Goal: Information Seeking & Learning: Check status

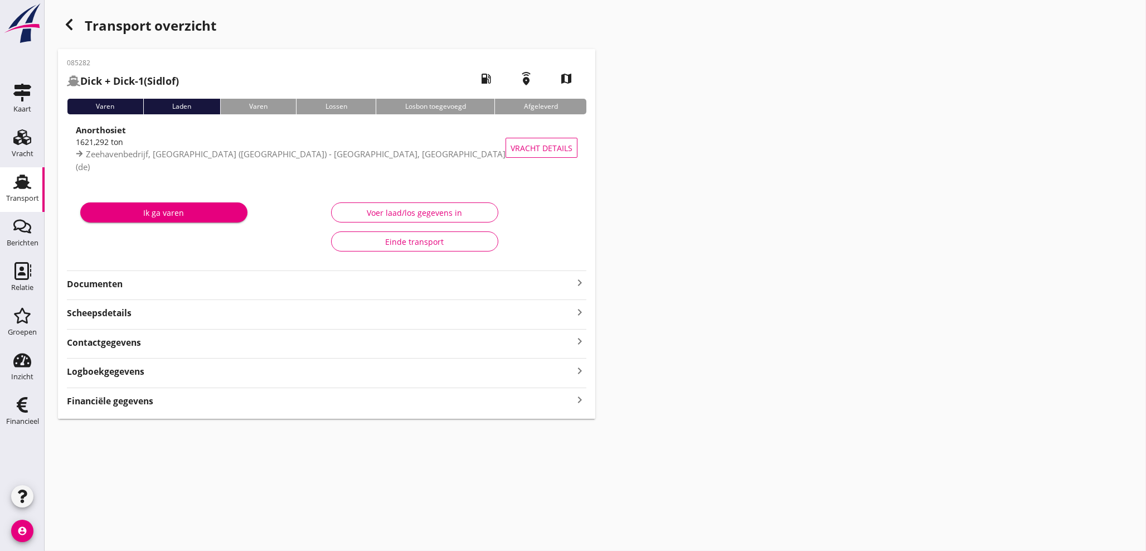
click at [79, 27] on div "button" at bounding box center [69, 24] width 22 height 22
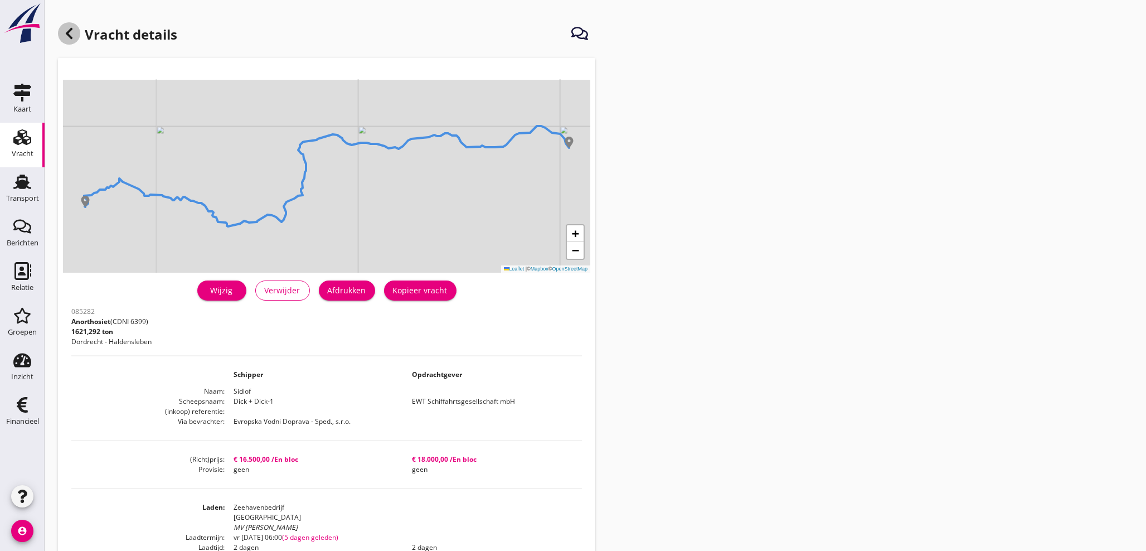
click at [73, 41] on div at bounding box center [69, 33] width 22 height 22
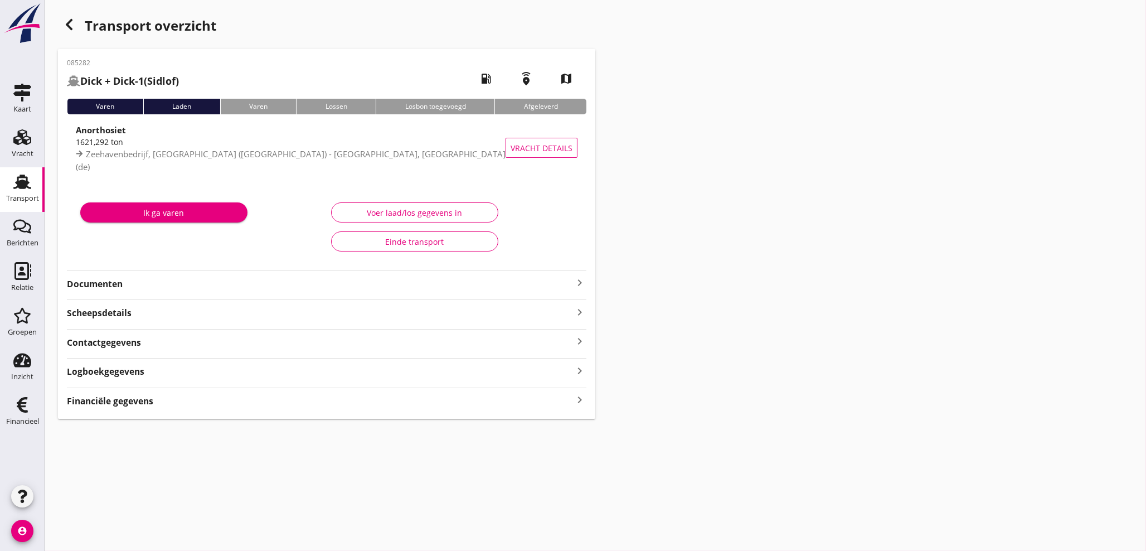
click at [32, 192] on div "Transport" at bounding box center [22, 199] width 33 height 16
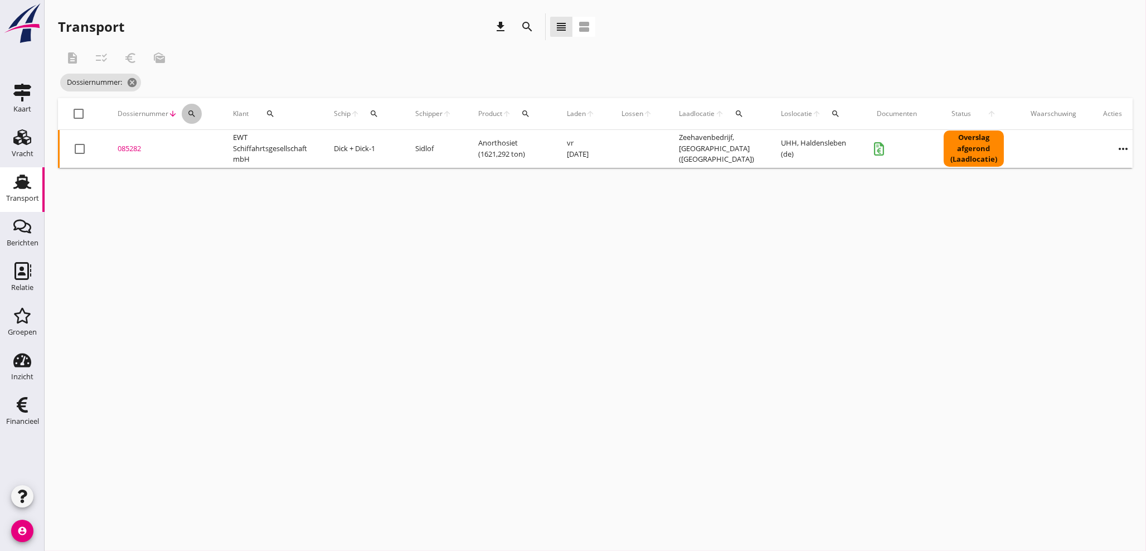
click at [188, 111] on icon "search" at bounding box center [191, 113] width 9 height 9
click at [197, 139] on input "Zoeken op dossiernummer..." at bounding box center [244, 146] width 116 height 18
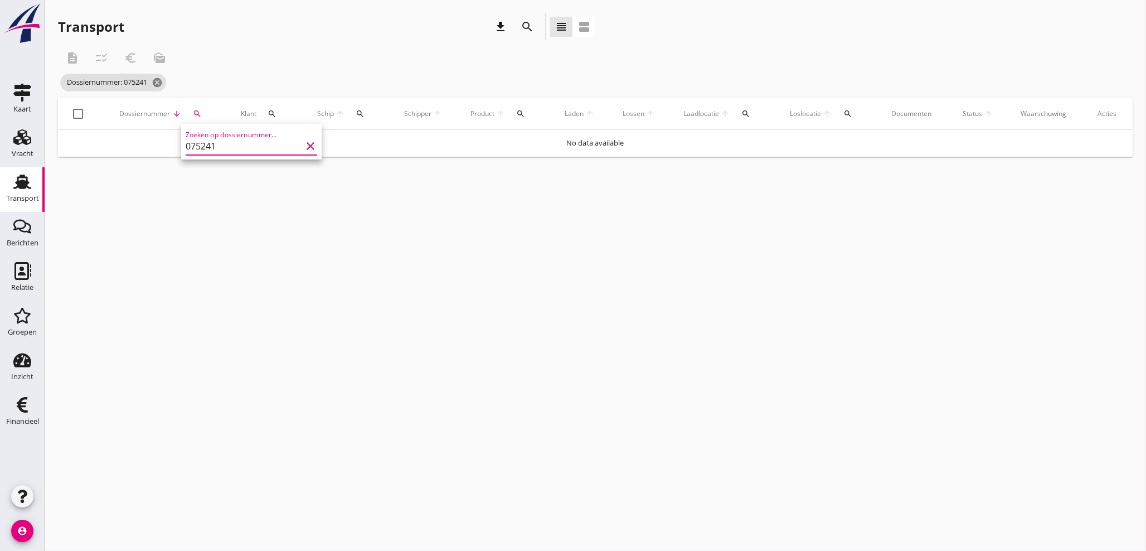
type input "075241"
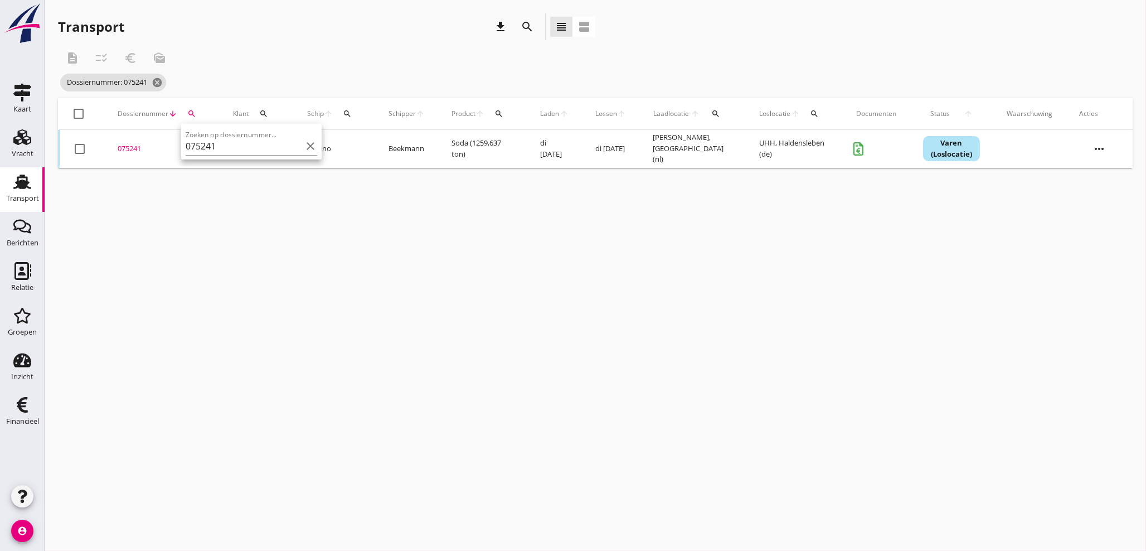
click at [126, 148] on div "075241" at bounding box center [162, 148] width 89 height 11
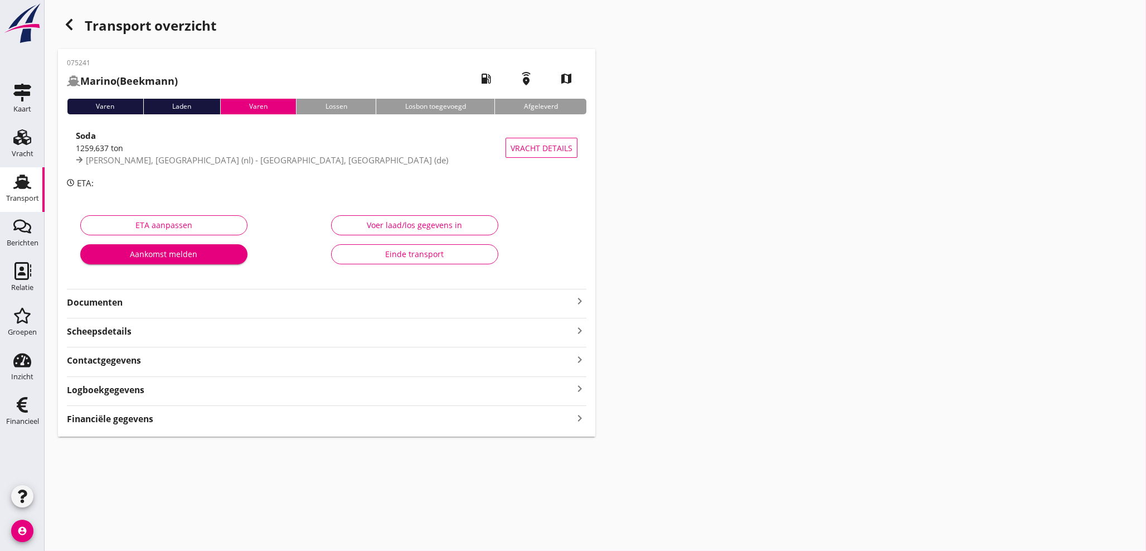
click at [577, 417] on icon "keyboard_arrow_right" at bounding box center [579, 417] width 13 height 15
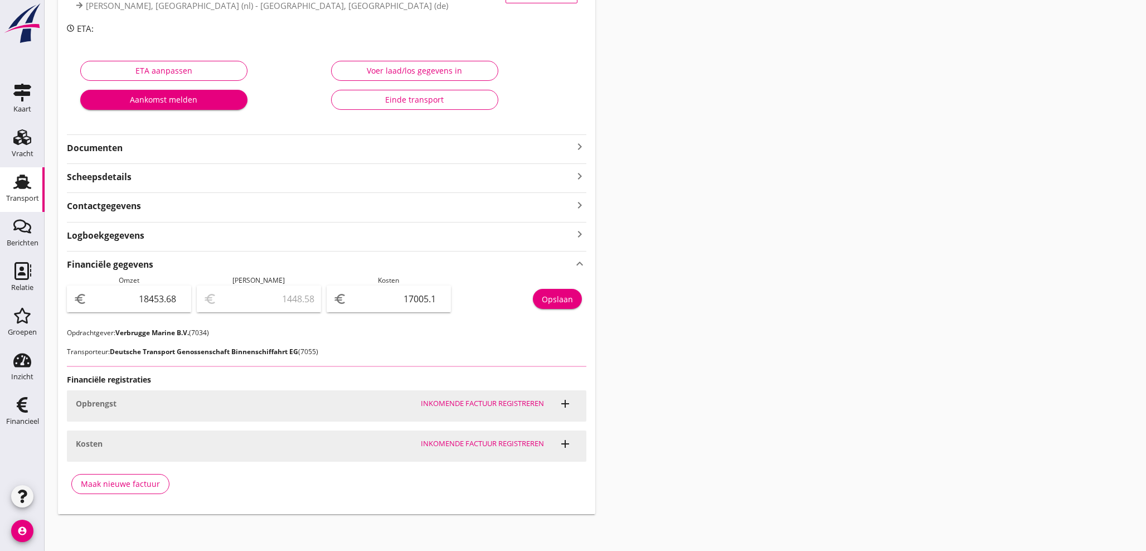
scroll to position [157, 0]
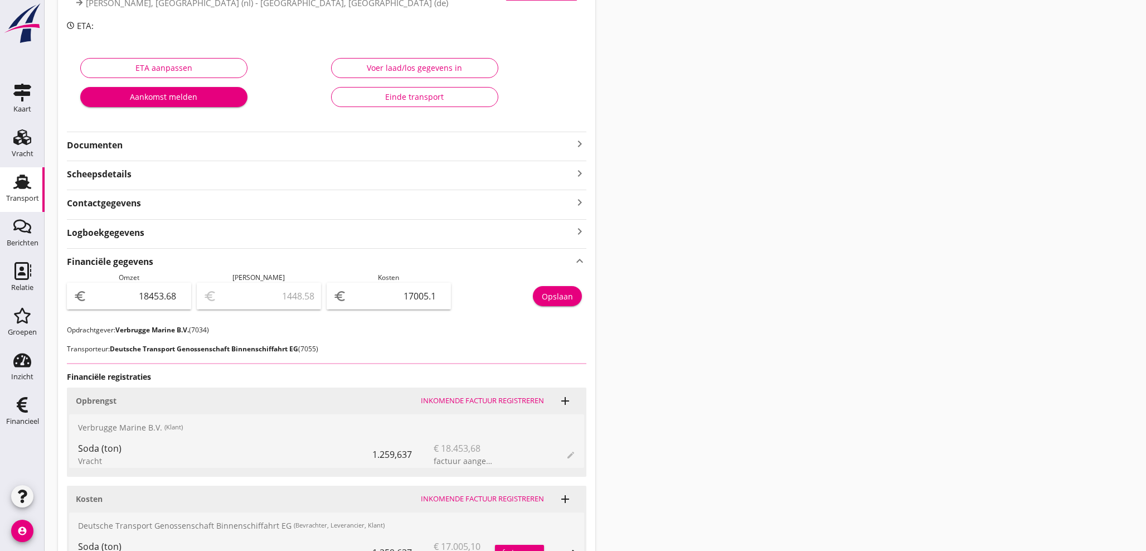
click at [581, 144] on icon "keyboard_arrow_right" at bounding box center [579, 143] width 13 height 13
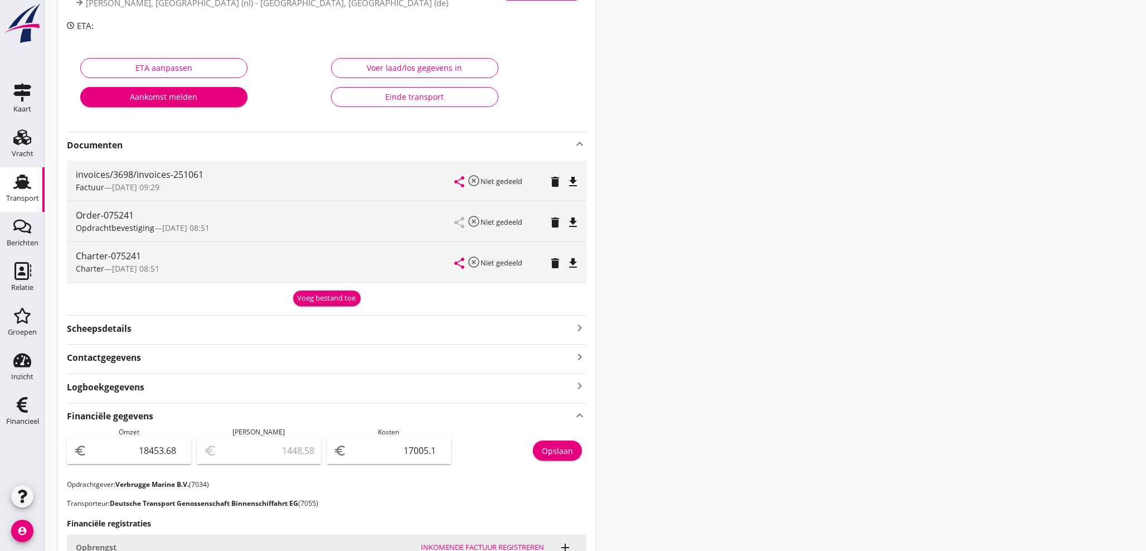
click at [876, 221] on div "Transport overzicht 075241 Marino (Beekmann) local_gas_station emergency_share …" at bounding box center [595, 367] width 1101 height 1048
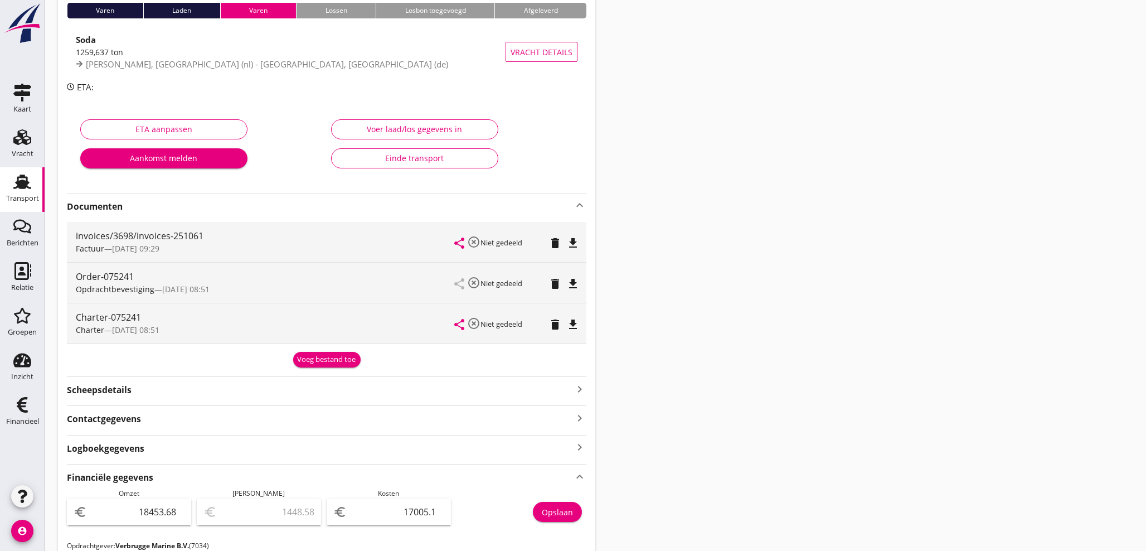
scroll to position [33, 0]
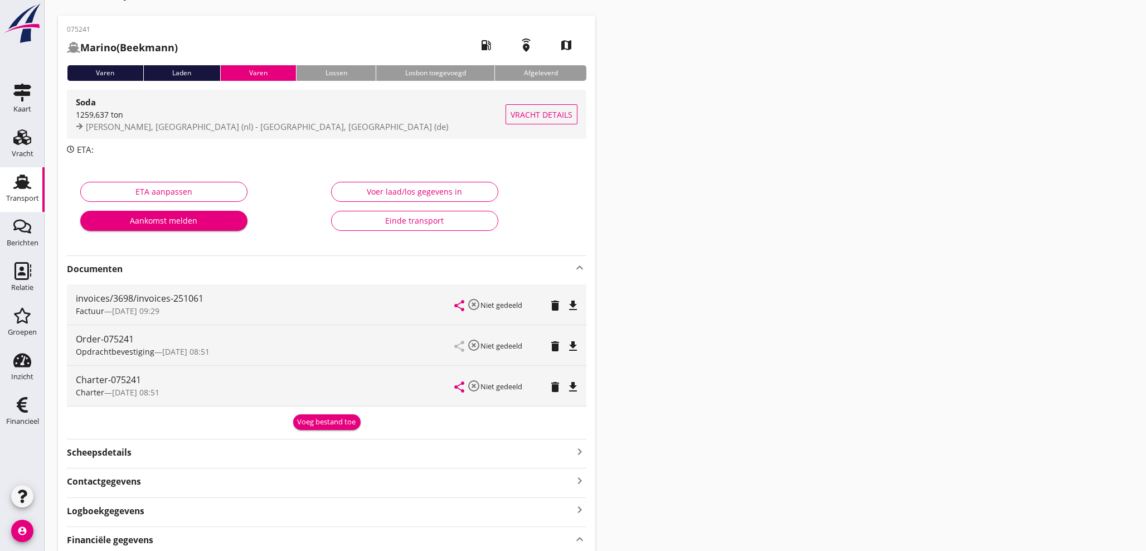
click at [241, 118] on div "1259,637 ton" at bounding box center [291, 115] width 430 height 12
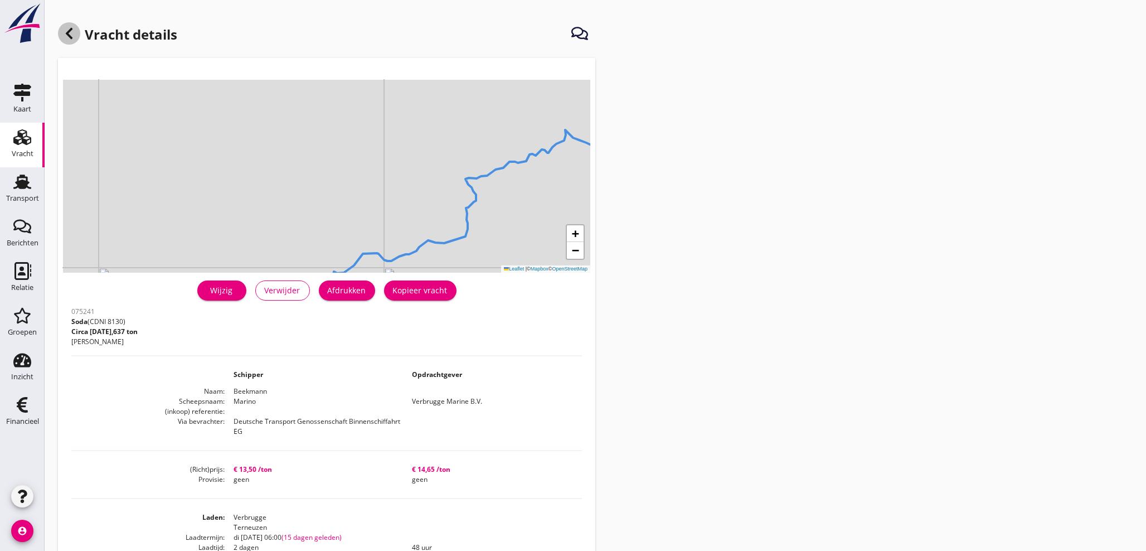
click at [66, 31] on icon at bounding box center [68, 33] width 13 height 13
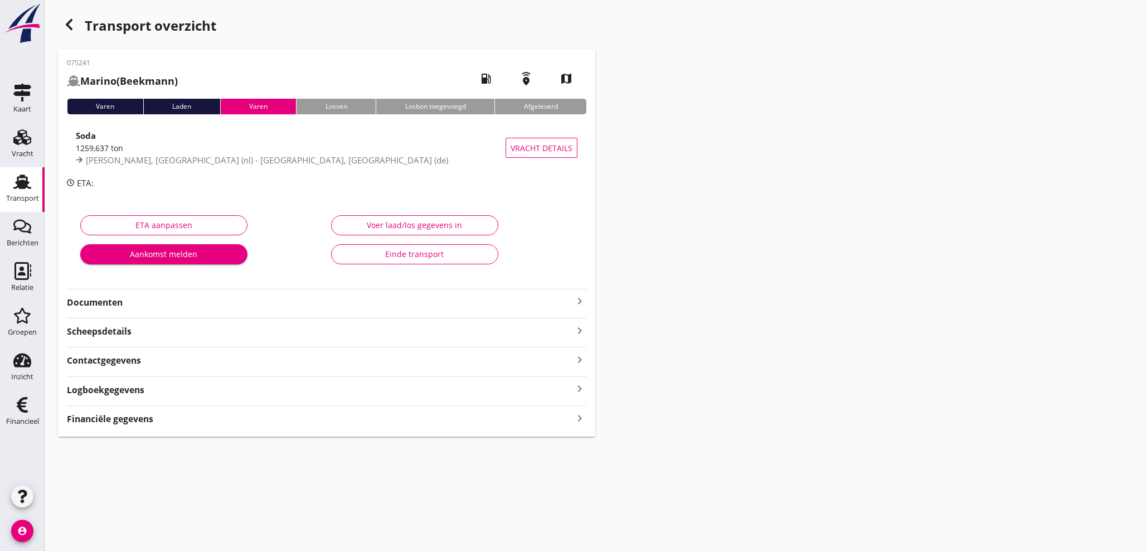
click at [21, 197] on div "Transport" at bounding box center [22, 198] width 33 height 7
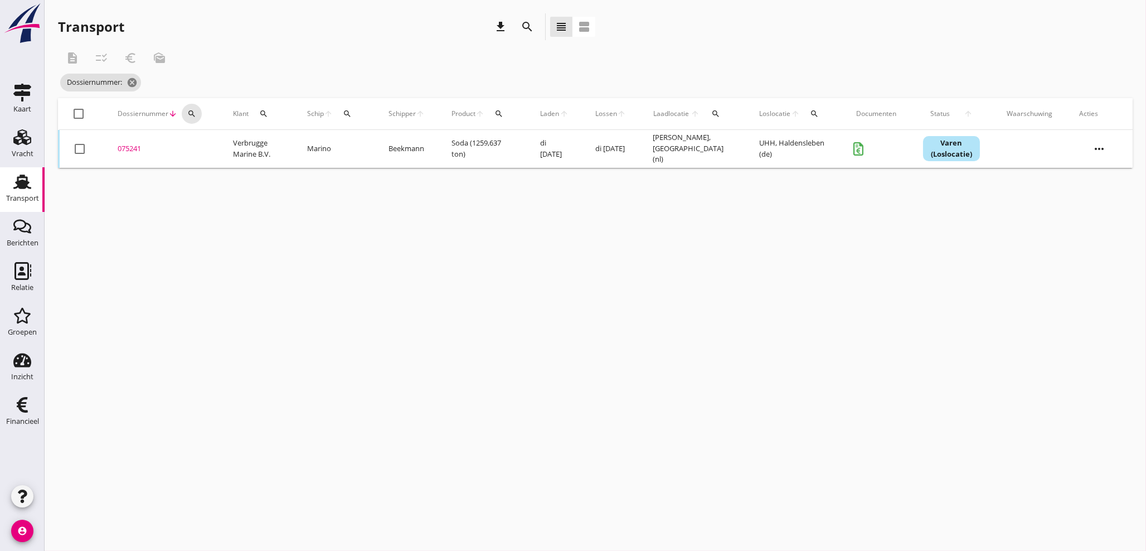
drag, startPoint x: 193, startPoint y: 113, endPoint x: 201, endPoint y: 134, distance: 22.3
click at [193, 113] on icon "search" at bounding box center [191, 113] width 9 height 9
drag, startPoint x: 203, startPoint y: 144, endPoint x: 203, endPoint y: 132, distance: 12.3
click at [203, 143] on input "Zoeken op dossiernummer..." at bounding box center [244, 146] width 116 height 18
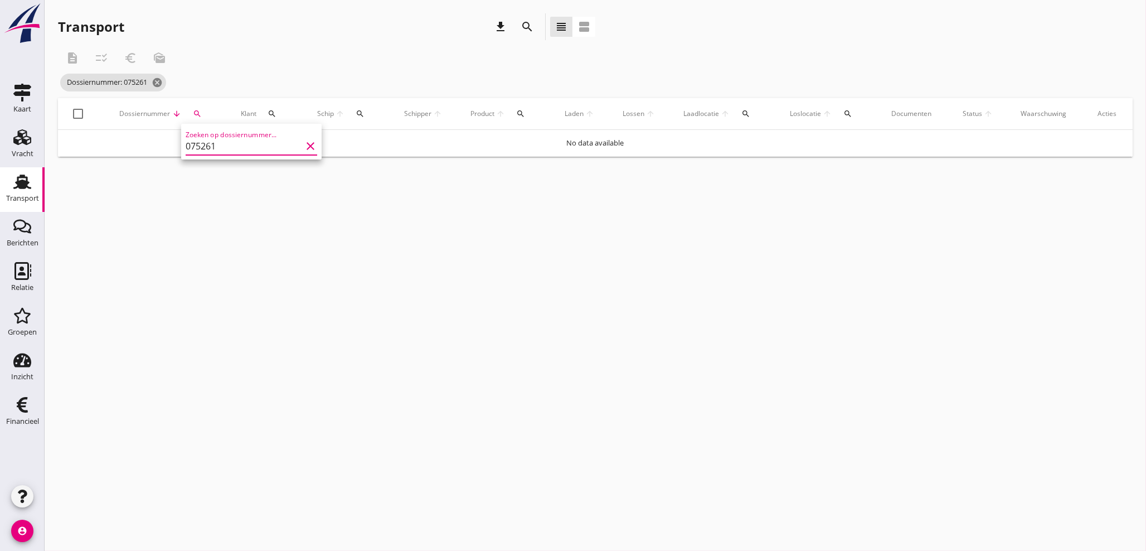
type input "075261"
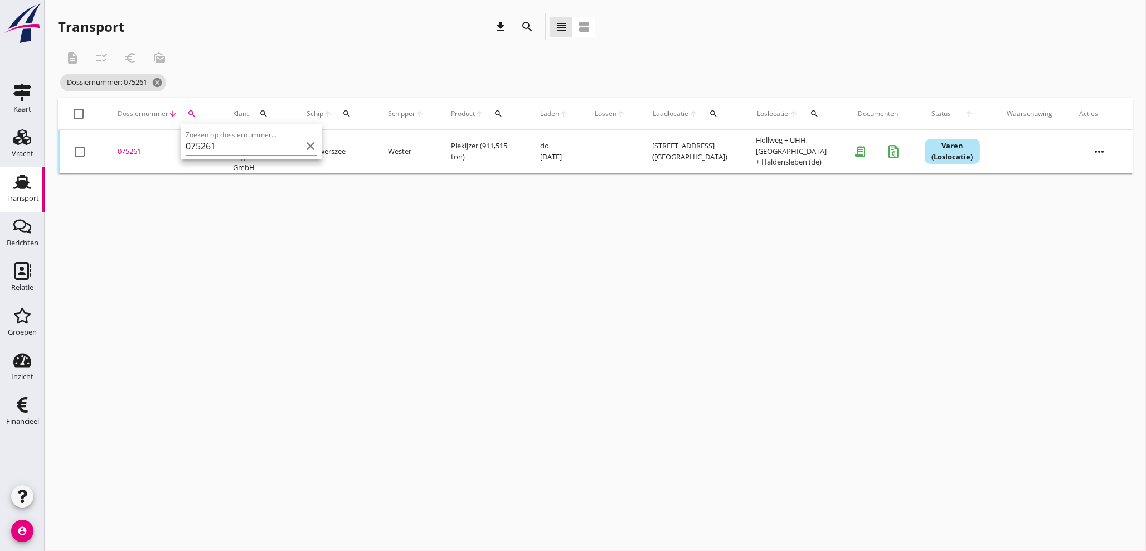
click at [134, 153] on div "075261" at bounding box center [162, 151] width 89 height 11
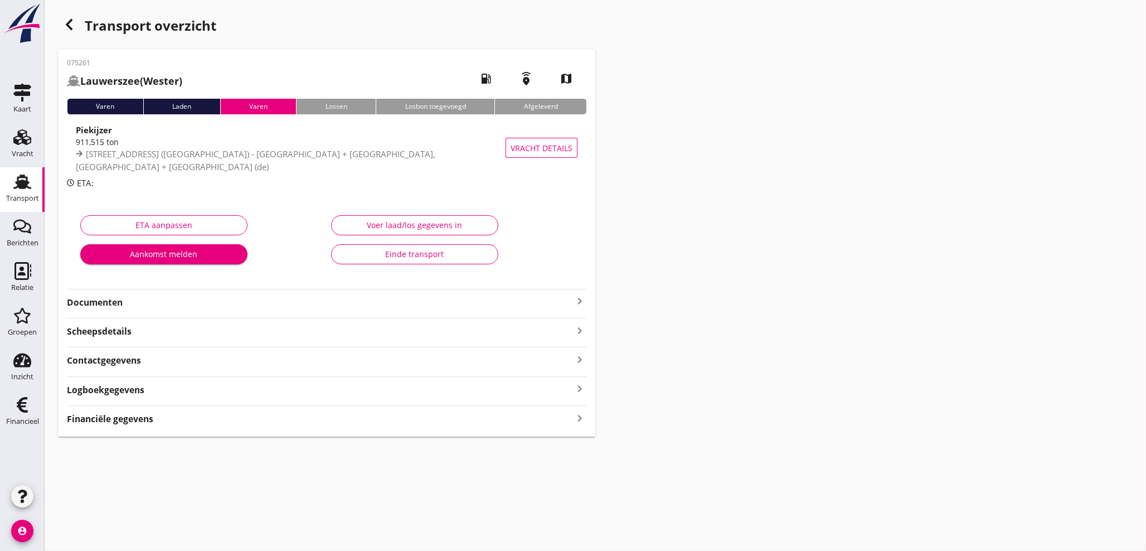
click at [584, 420] on icon "keyboard_arrow_right" at bounding box center [579, 417] width 13 height 15
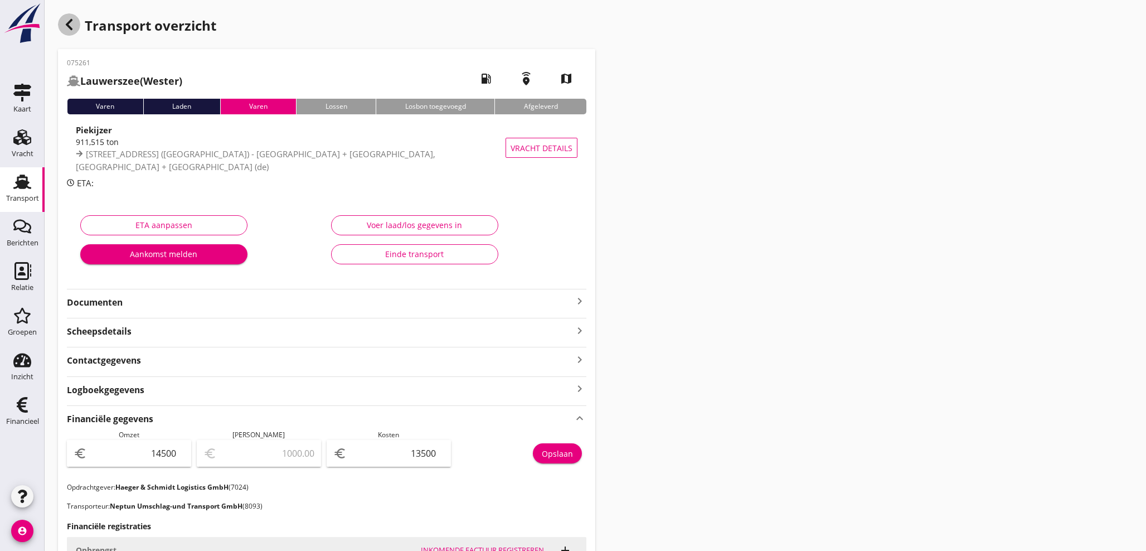
click at [69, 25] on icon "button" at bounding box center [68, 24] width 13 height 13
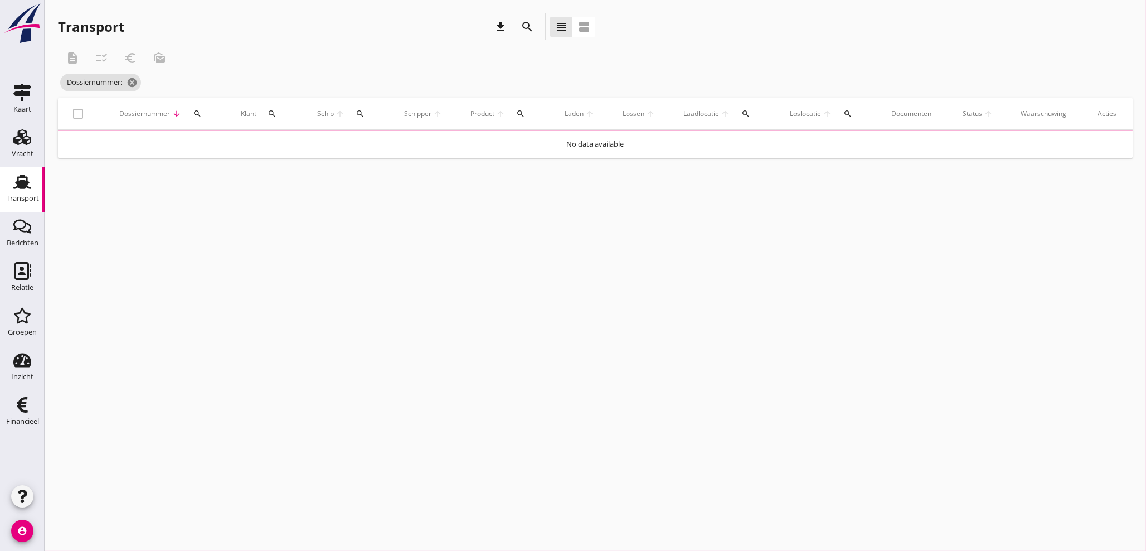
click at [202, 118] on button "search" at bounding box center [197, 114] width 22 height 20
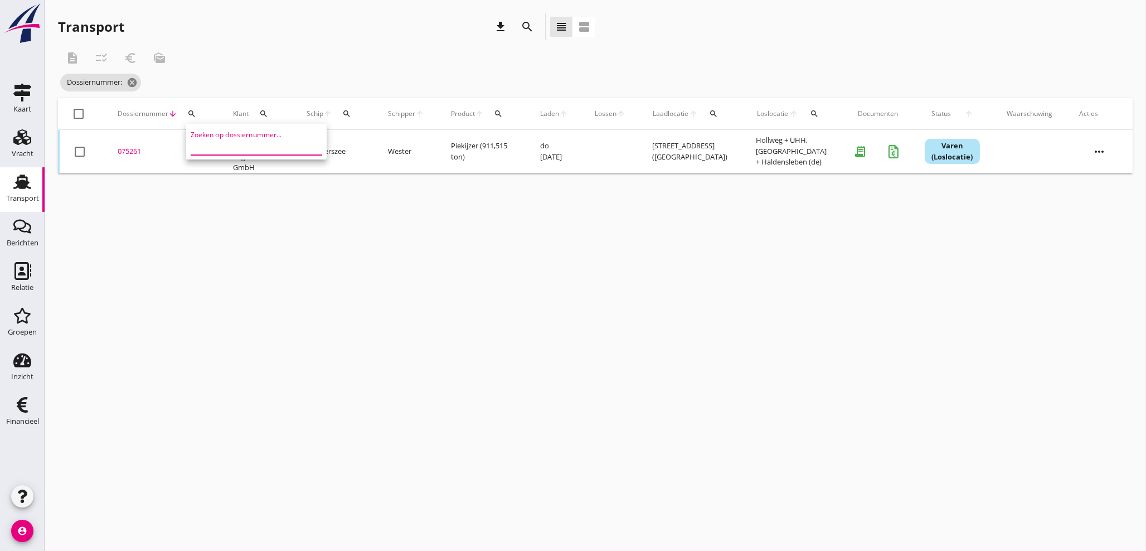
click at [211, 151] on input "Zoeken op dossiernummer..." at bounding box center [249, 146] width 116 height 18
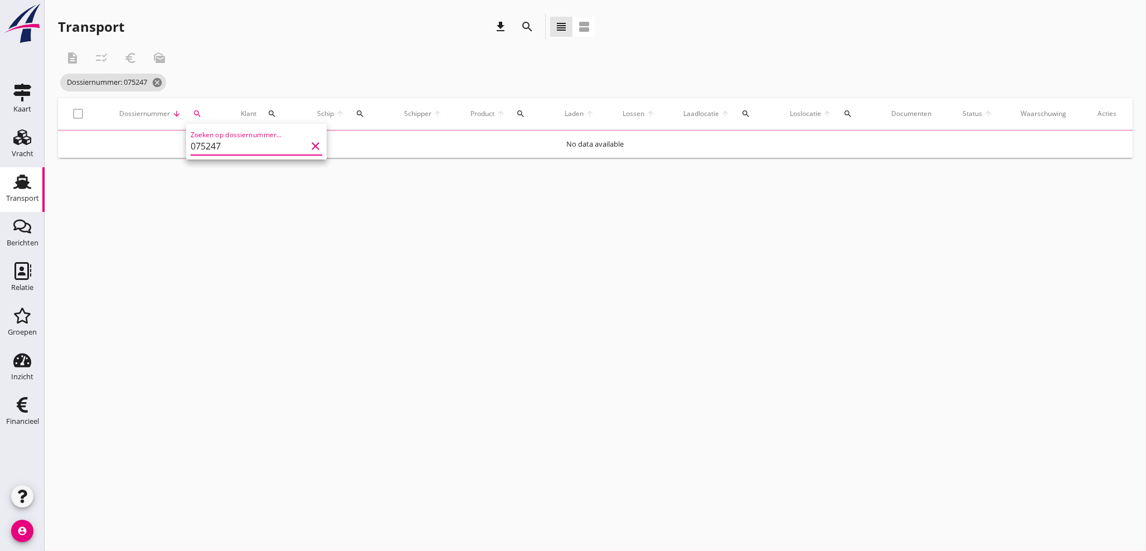
type input "075247"
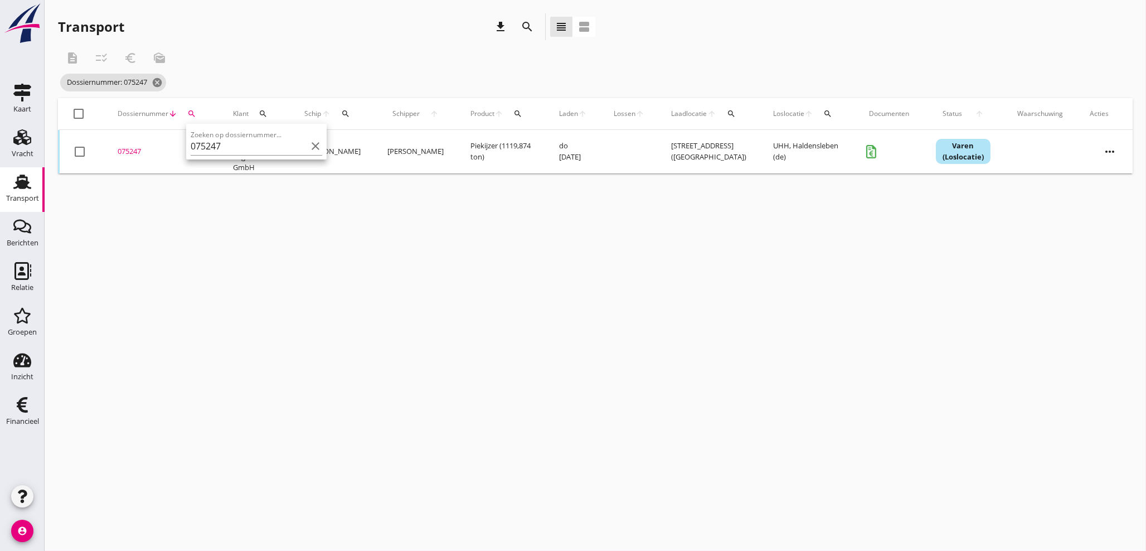
click at [139, 152] on div "075247" at bounding box center [162, 151] width 89 height 11
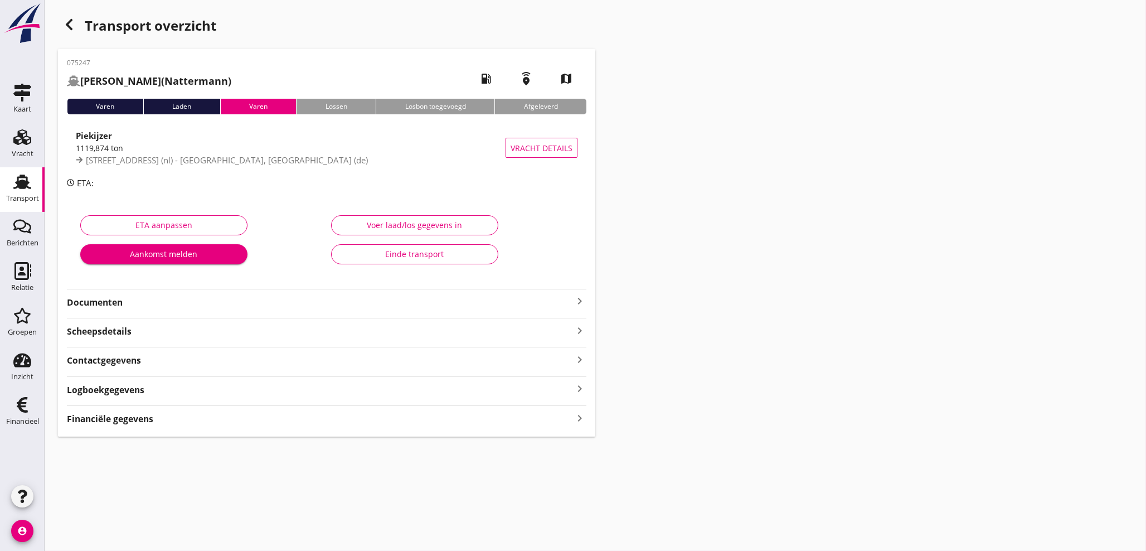
click at [574, 301] on icon "keyboard_arrow_right" at bounding box center [579, 300] width 13 height 13
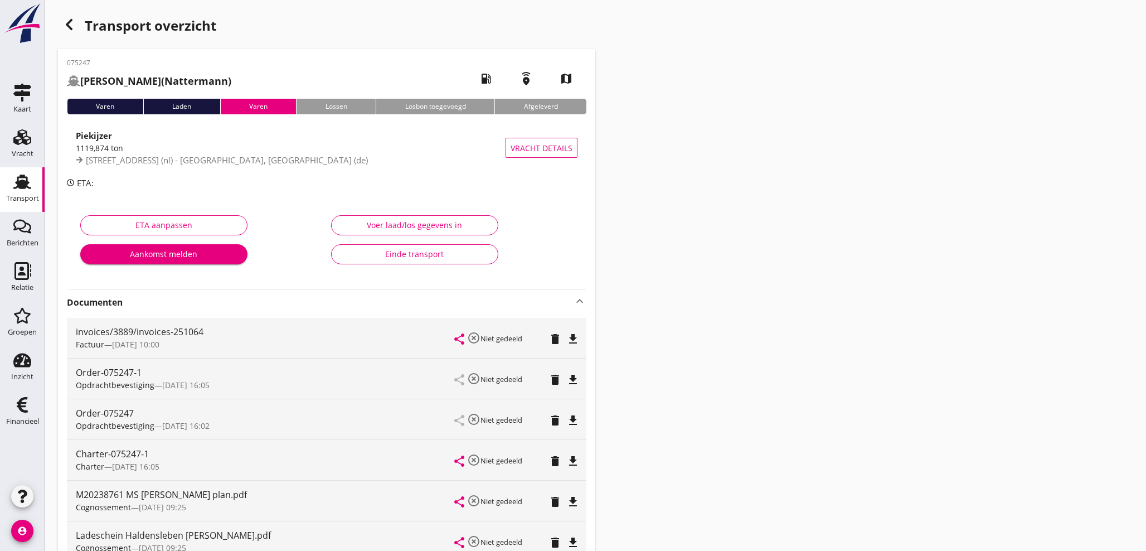
click at [73, 22] on icon "button" at bounding box center [68, 24] width 13 height 13
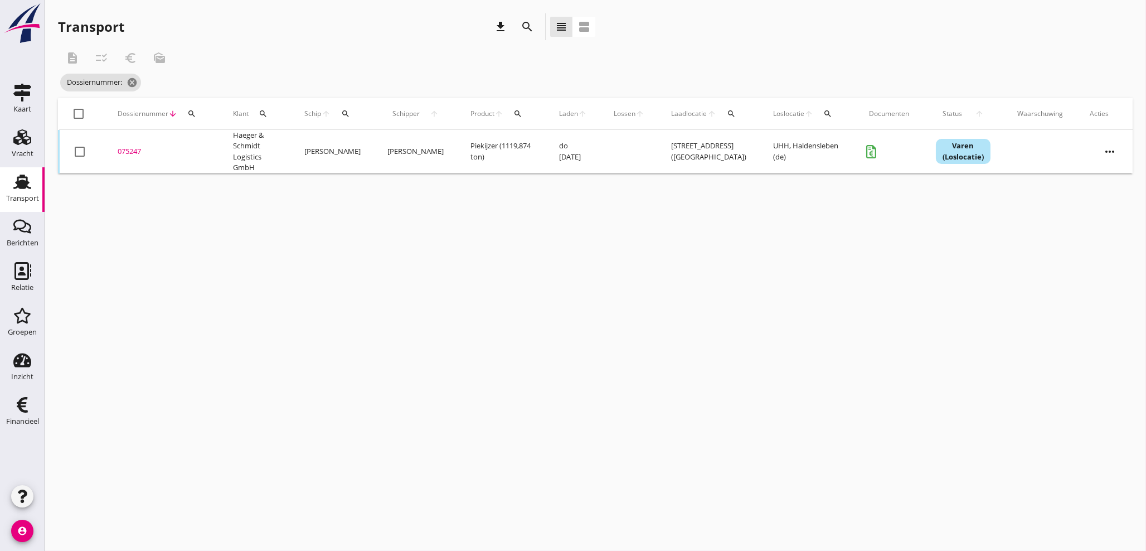
click at [188, 110] on icon "search" at bounding box center [191, 113] width 9 height 9
click at [210, 142] on input "Zoeken op dossiernummer..." at bounding box center [244, 146] width 116 height 18
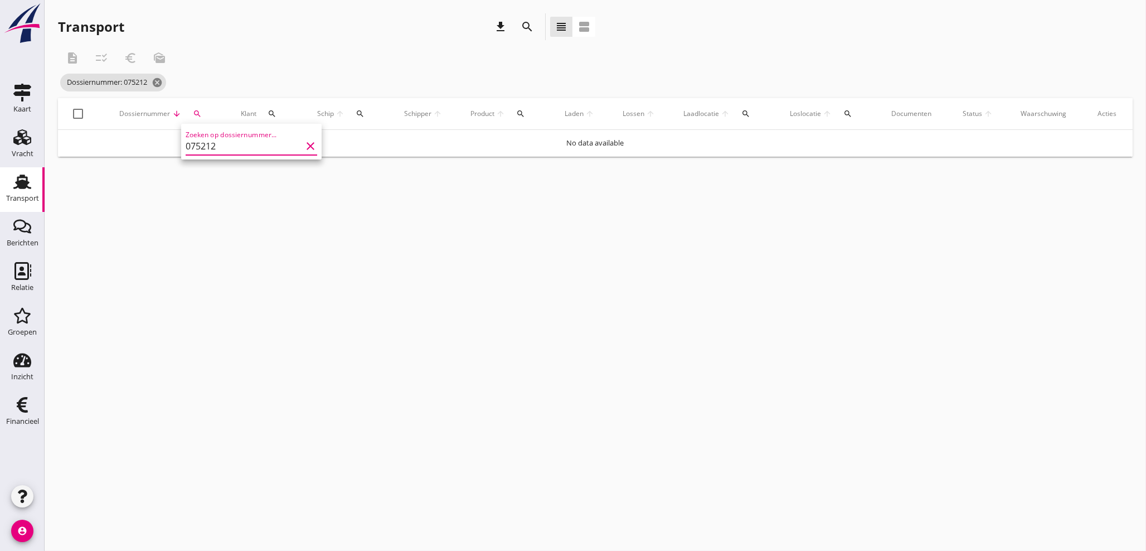
type input "075212"
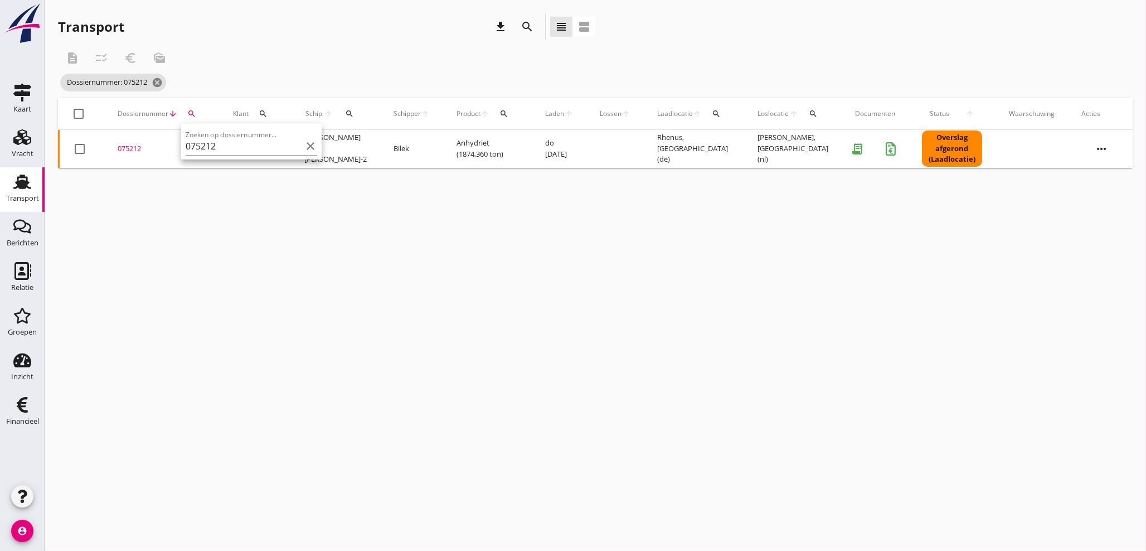
click at [140, 148] on div "075212" at bounding box center [162, 148] width 89 height 11
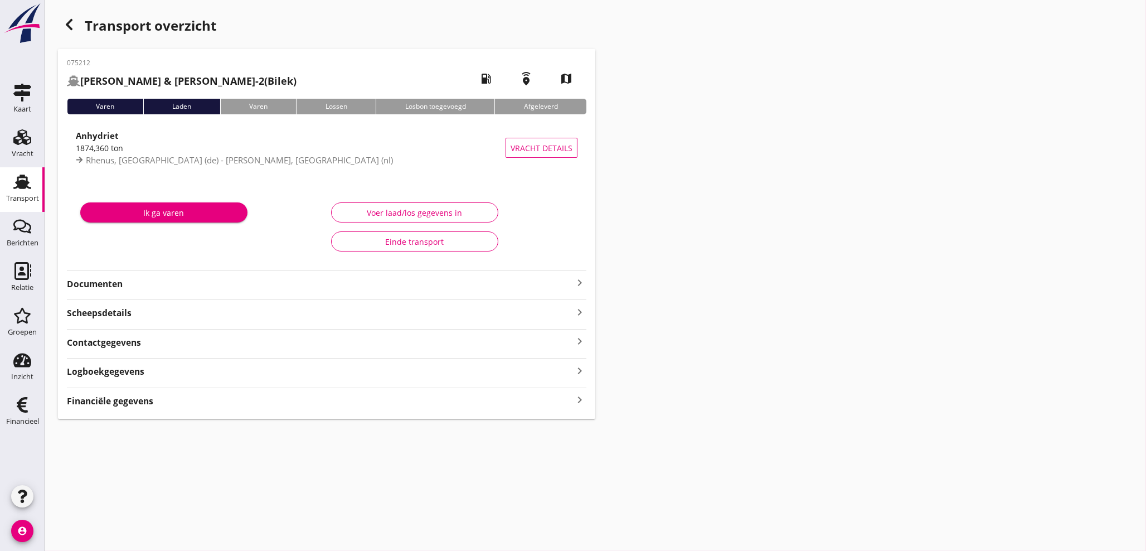
click at [577, 402] on icon "keyboard_arrow_right" at bounding box center [579, 399] width 13 height 15
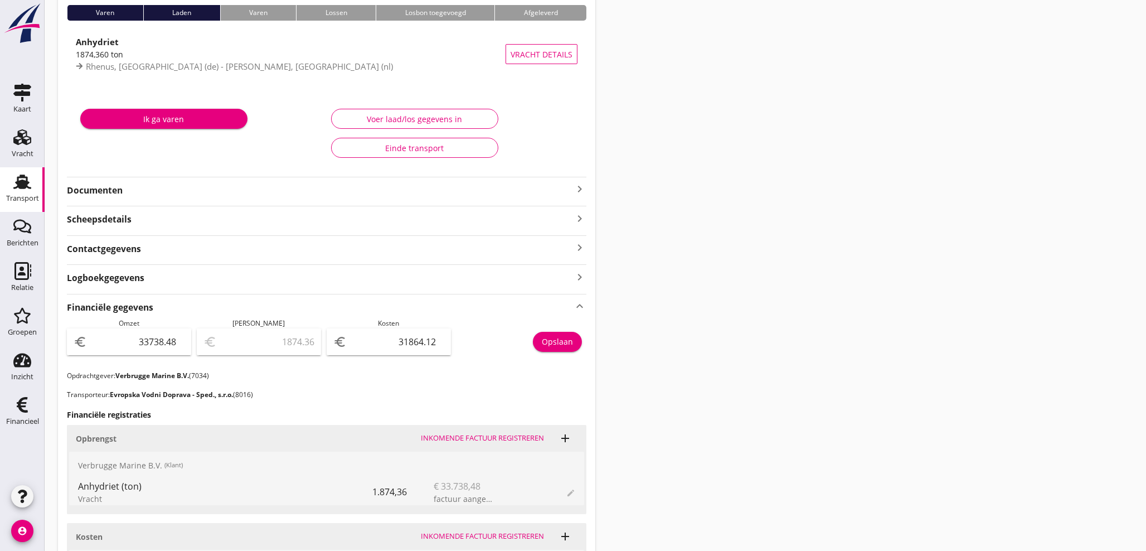
scroll to position [103, 0]
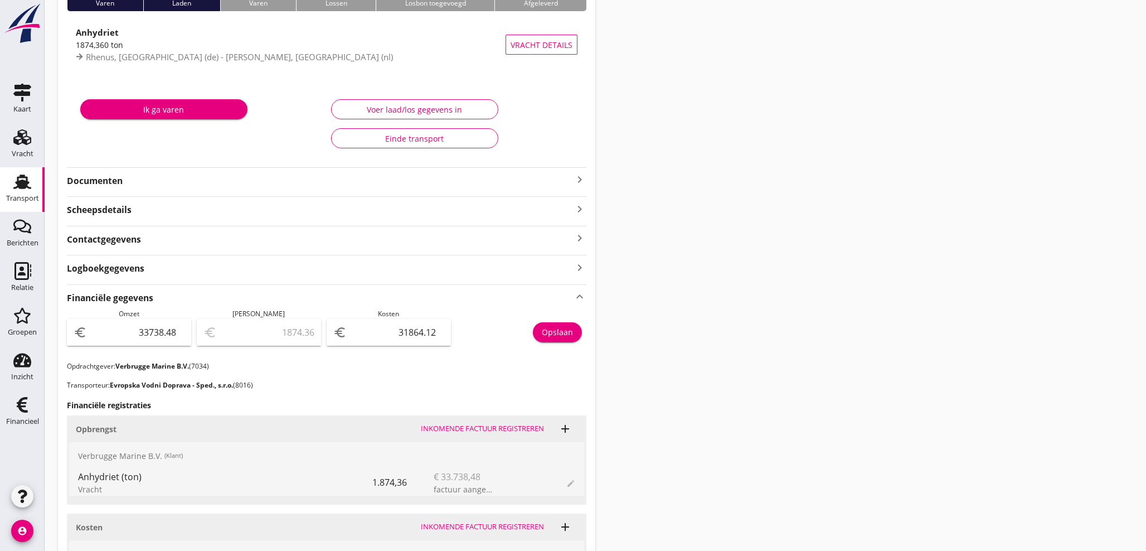
click at [577, 184] on icon "keyboard_arrow_right" at bounding box center [579, 179] width 13 height 13
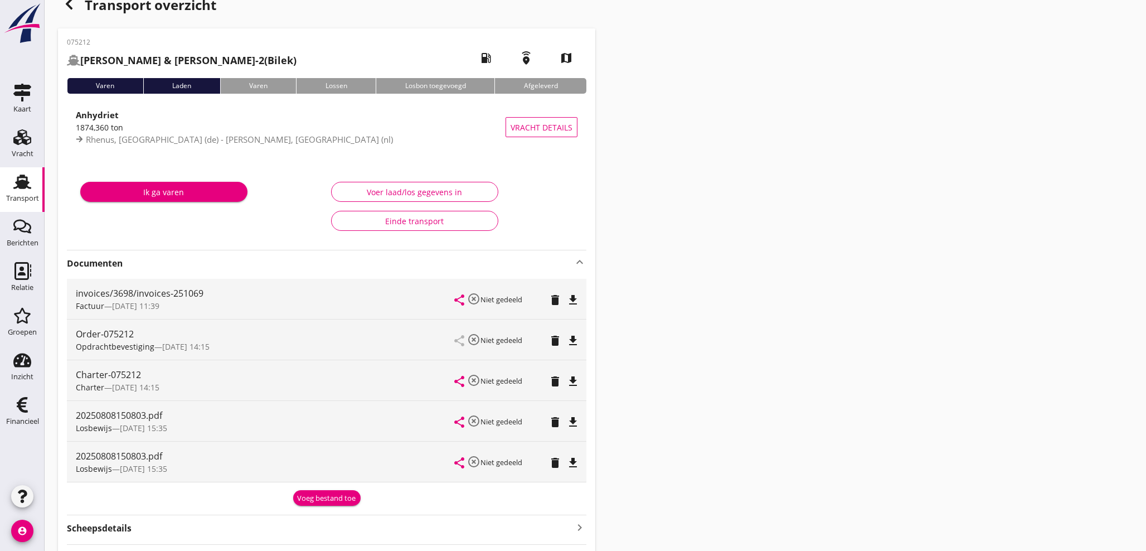
scroll to position [0, 0]
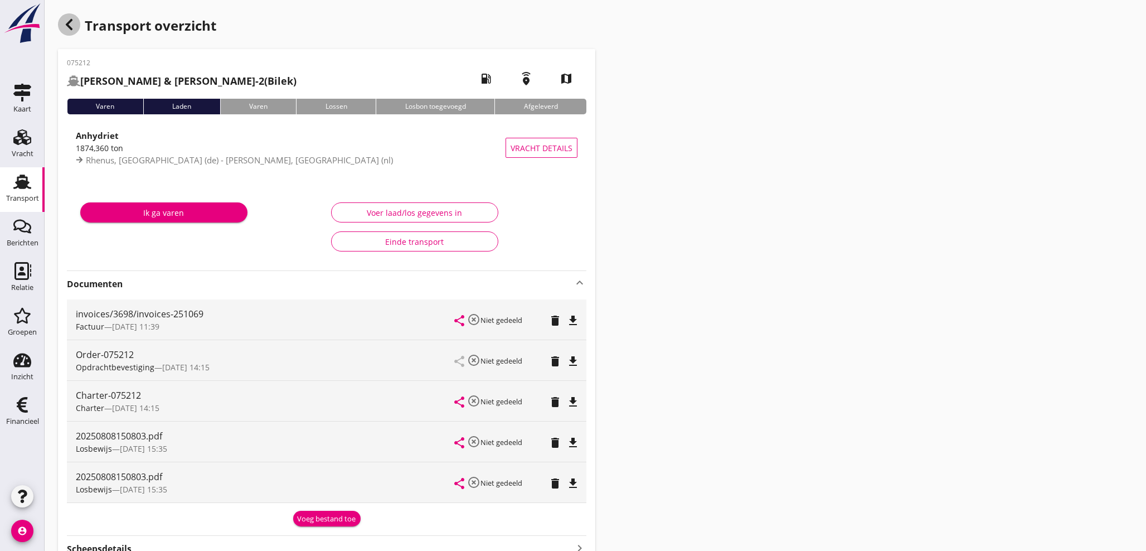
click at [72, 24] on icon "button" at bounding box center [68, 24] width 13 height 13
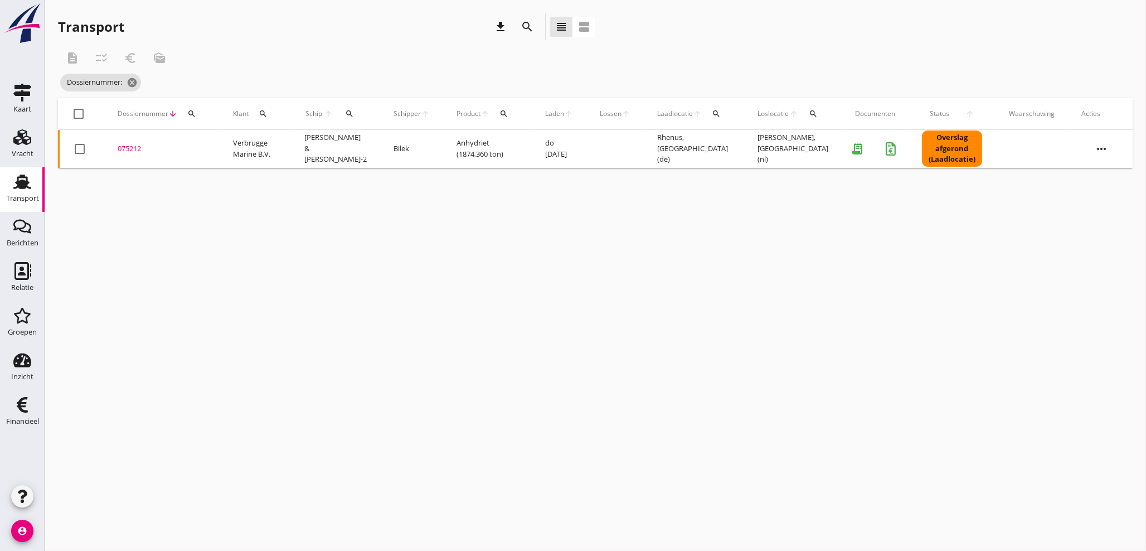
click at [202, 113] on div "Dossiernummer arrow_downward search" at bounding box center [162, 113] width 89 height 27
click at [190, 115] on icon "search" at bounding box center [191, 113] width 9 height 9
click at [196, 148] on input "Zoeken op dossiernummer..." at bounding box center [244, 146] width 116 height 18
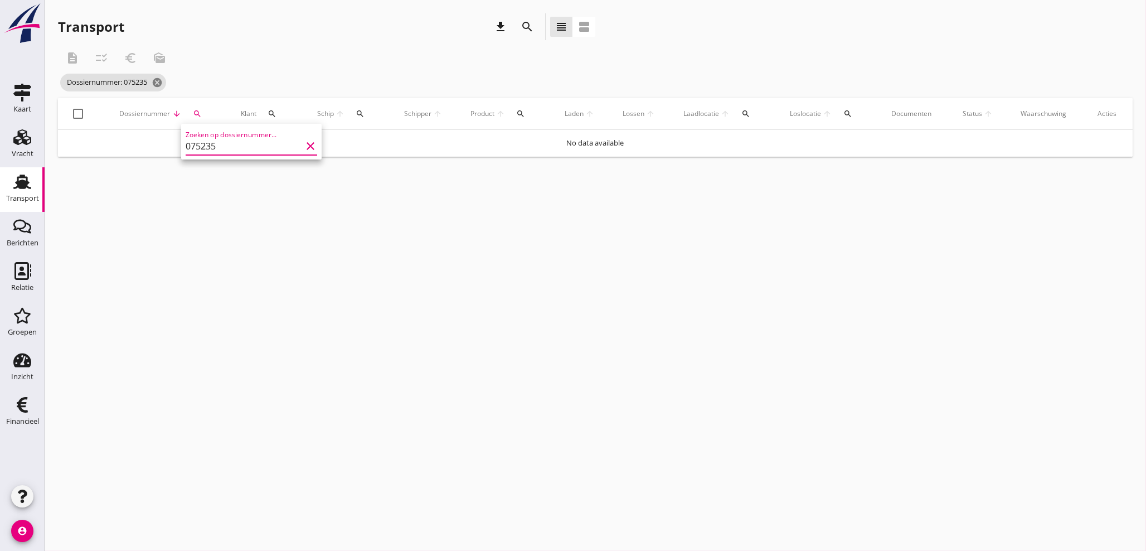
type input "075235"
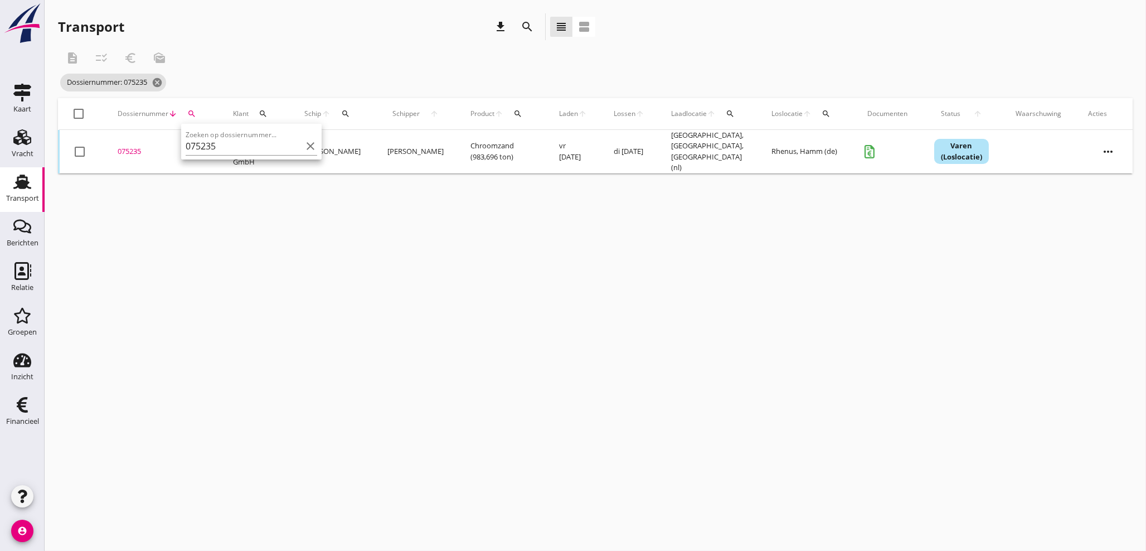
click at [140, 150] on div "075235" at bounding box center [162, 151] width 89 height 11
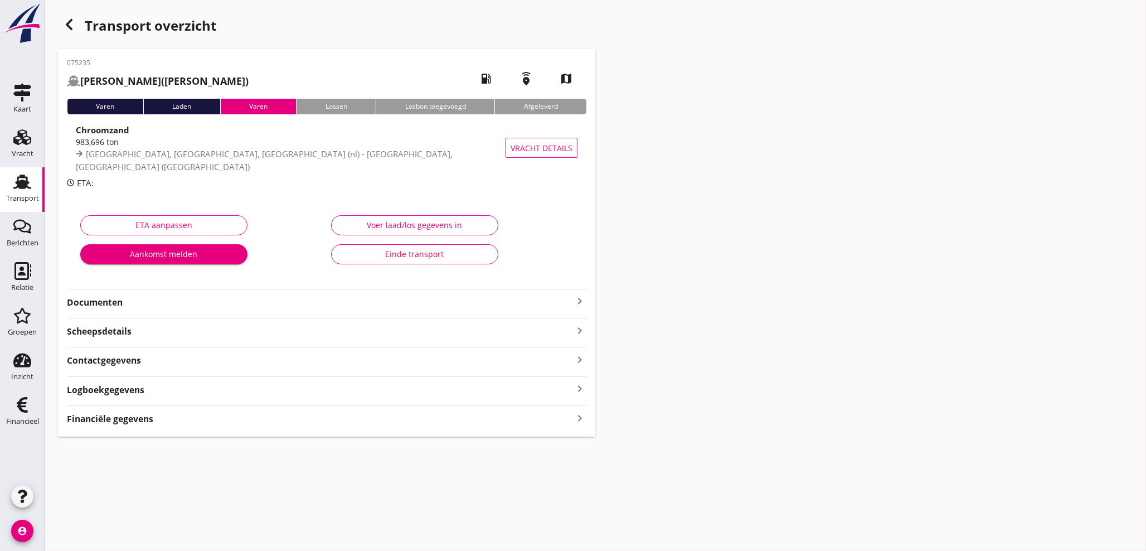
click at [578, 418] on icon "keyboard_arrow_right" at bounding box center [579, 417] width 13 height 15
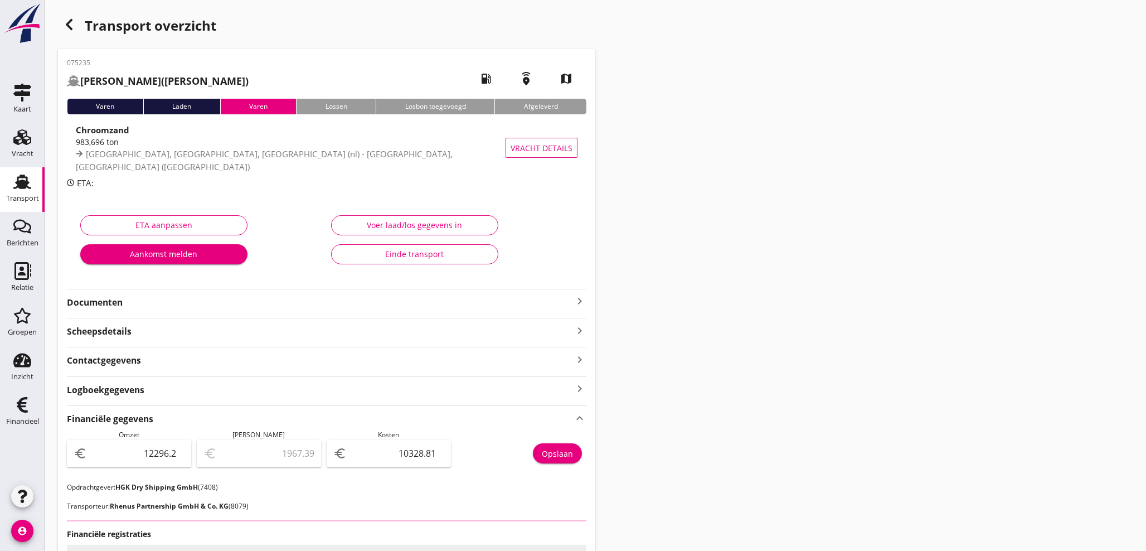
click at [574, 299] on icon "keyboard_arrow_right" at bounding box center [579, 300] width 13 height 13
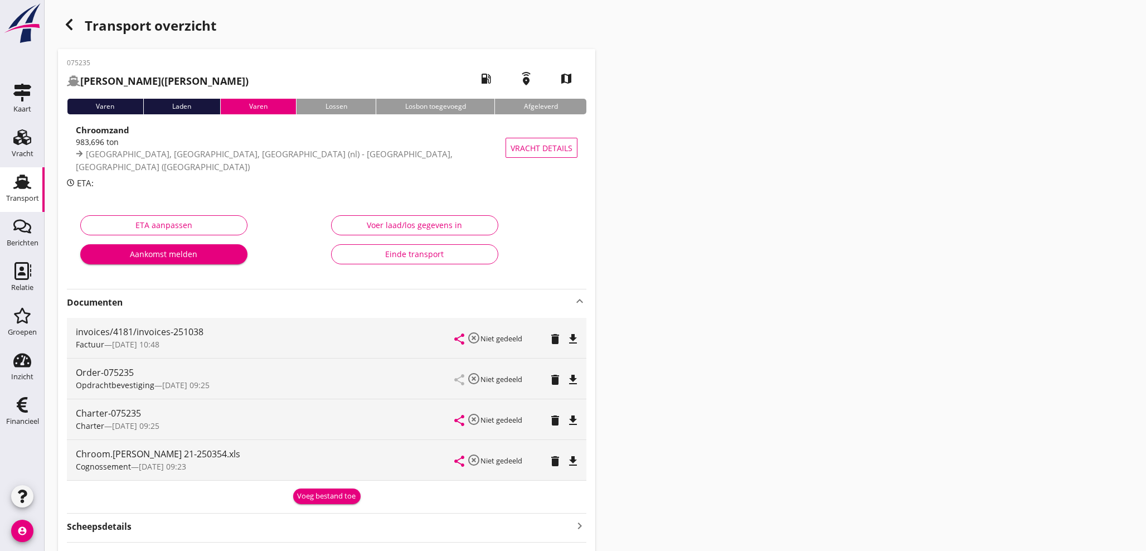
click at [752, 426] on div "Transport overzicht 075235 [PERSON_NAME] ([PERSON_NAME]) local_gas_station emer…" at bounding box center [595, 544] width 1101 height 1089
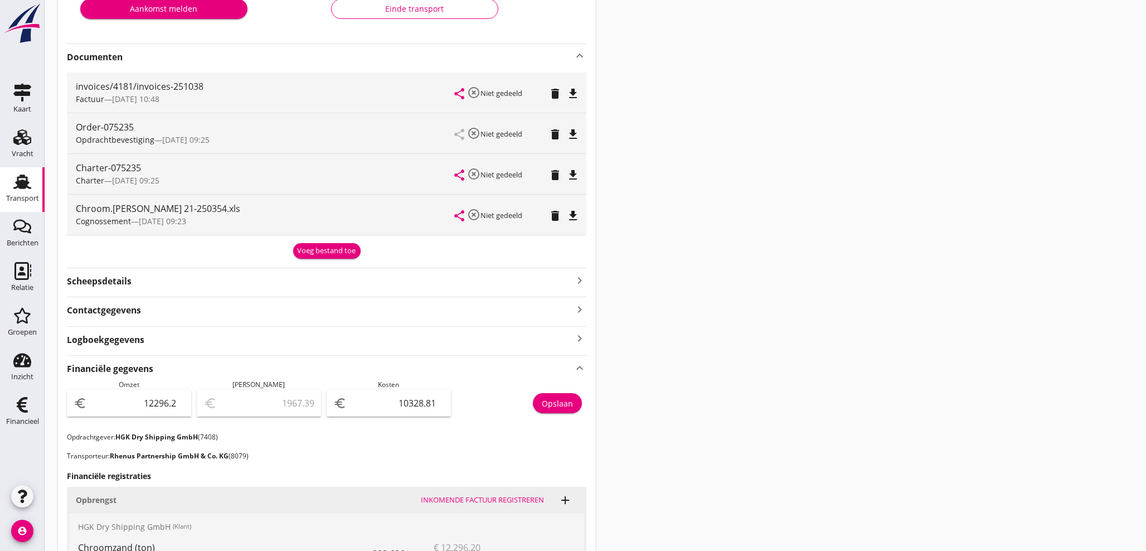
scroll to position [289, 0]
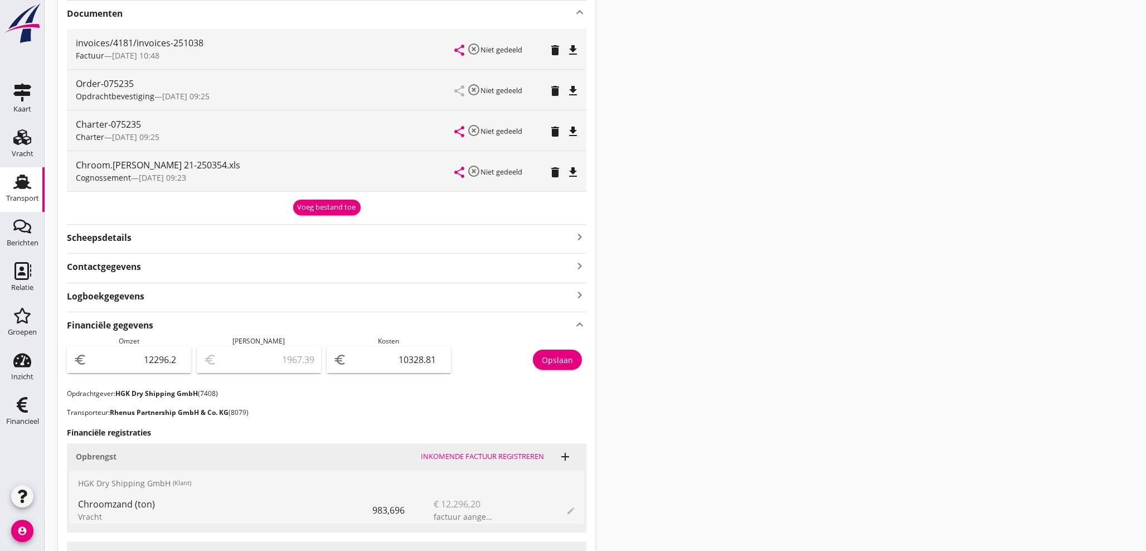
click at [26, 189] on icon "Transport" at bounding box center [22, 182] width 18 height 18
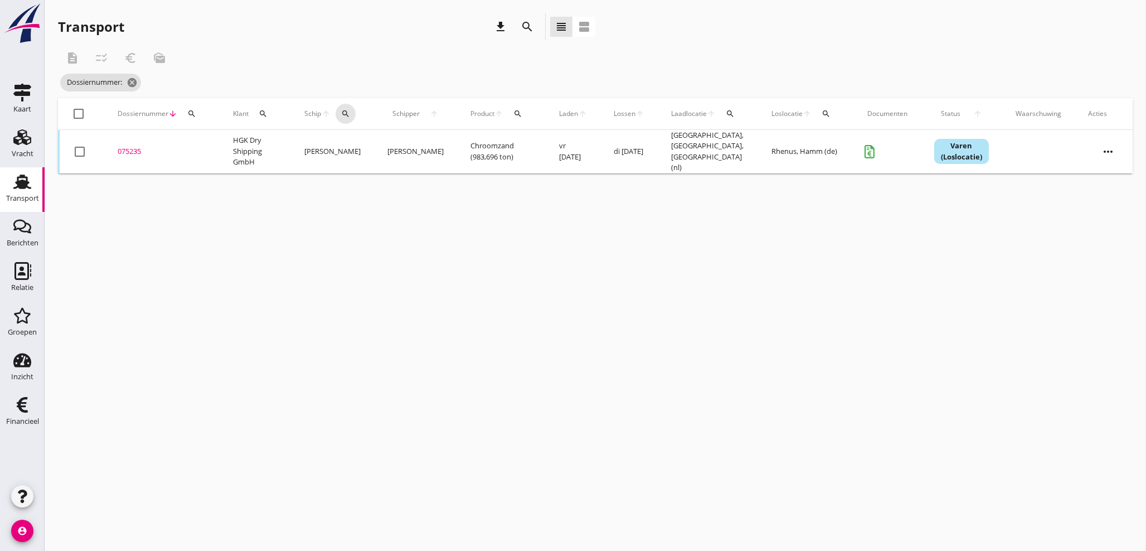
drag, startPoint x: 348, startPoint y: 114, endPoint x: 357, endPoint y: 144, distance: 31.2
click at [349, 115] on icon "search" at bounding box center [345, 113] width 9 height 9
click at [357, 146] on input "Zoek op (scheeps)naam" at bounding box center [400, 146] width 116 height 18
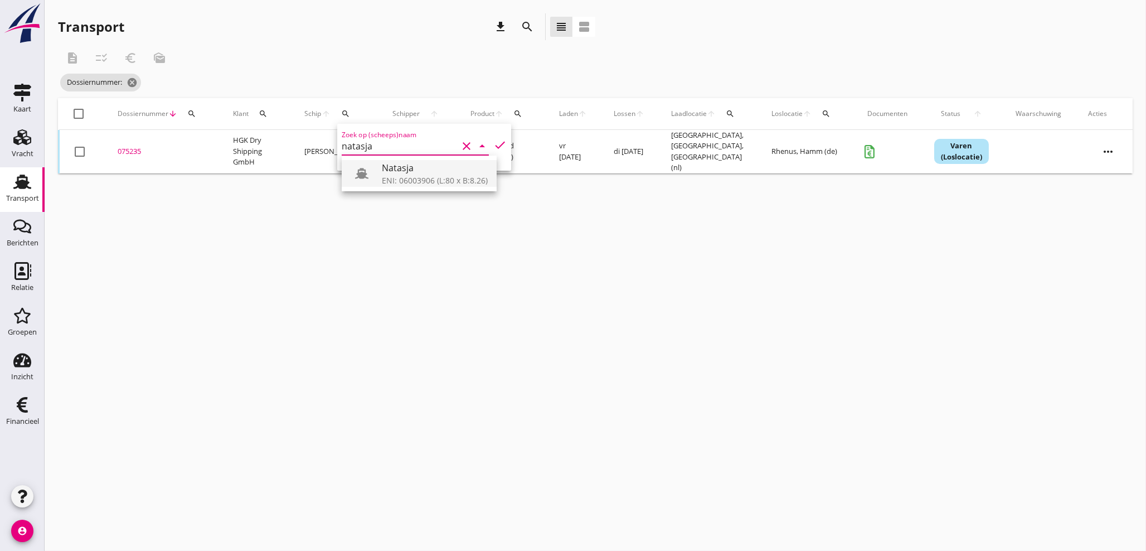
click at [406, 182] on div "ENI: 06003906 (L:80 x B:8.26)" at bounding box center [435, 180] width 106 height 12
click at [415, 170] on div "Natasja" at bounding box center [435, 167] width 106 height 13
click at [434, 146] on input "Natasja" at bounding box center [400, 146] width 116 height 18
click at [400, 176] on div "ENI: 06003906 (L:80 x B:8.26)" at bounding box center [435, 180] width 106 height 12
click at [493, 147] on icon "check" at bounding box center [499, 144] width 13 height 13
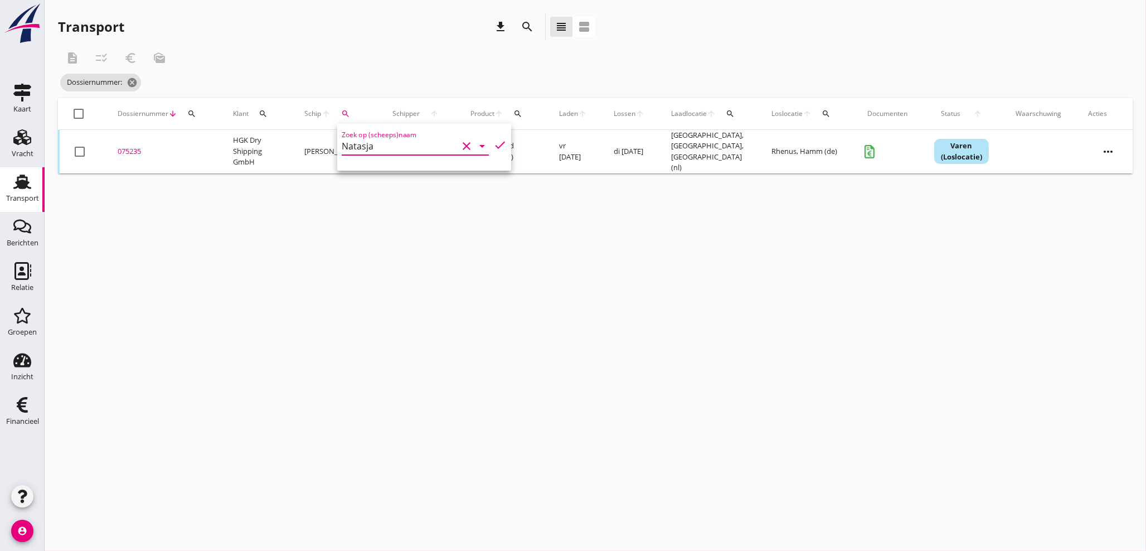
type input "Natasja"
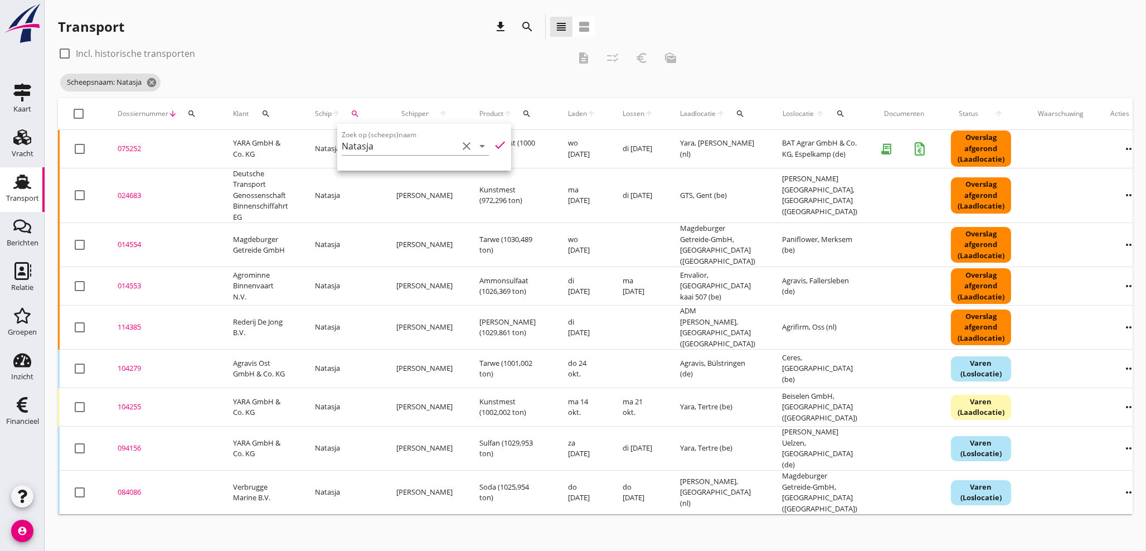
click at [361, 74] on div "Scheepsnaam: Natasja cancel" at bounding box center [371, 82] width 627 height 22
click at [122, 147] on div "075252" at bounding box center [162, 148] width 89 height 11
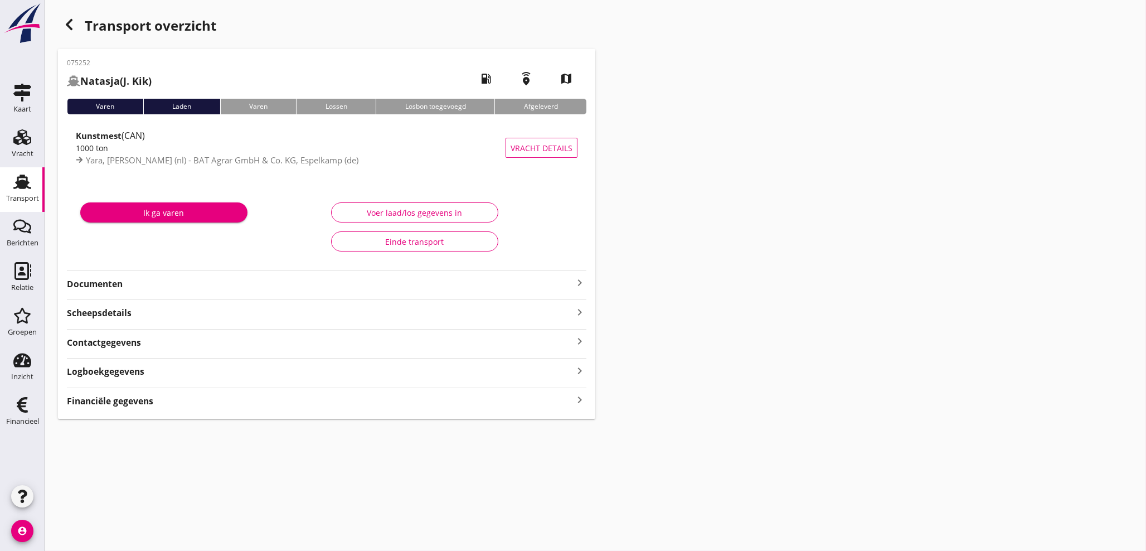
click at [577, 400] on icon "keyboard_arrow_right" at bounding box center [579, 399] width 13 height 15
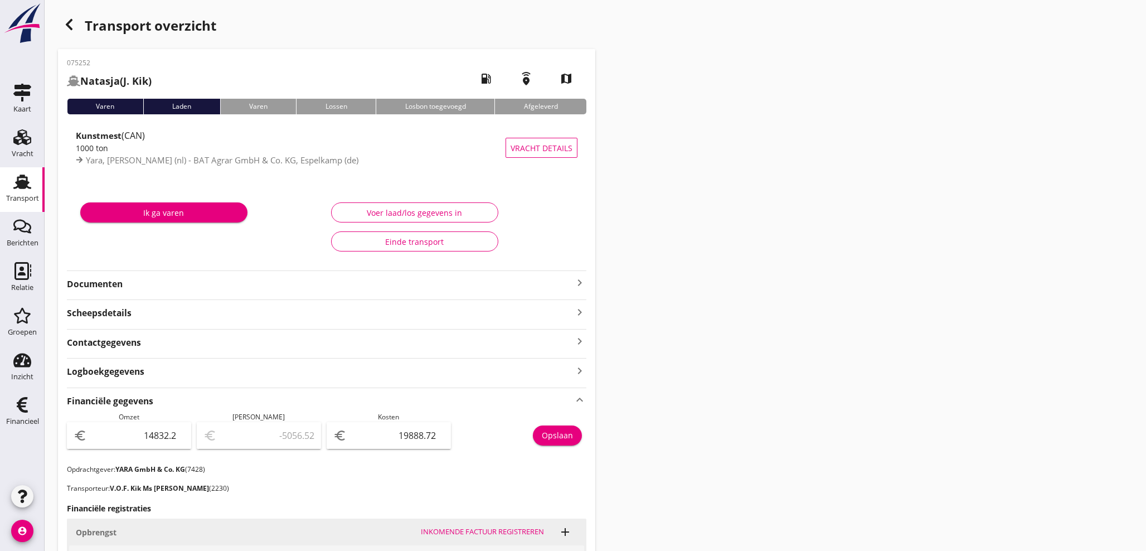
click at [71, 24] on icon "button" at bounding box center [68, 24] width 13 height 13
click at [31, 197] on div "Transport" at bounding box center [22, 198] width 33 height 7
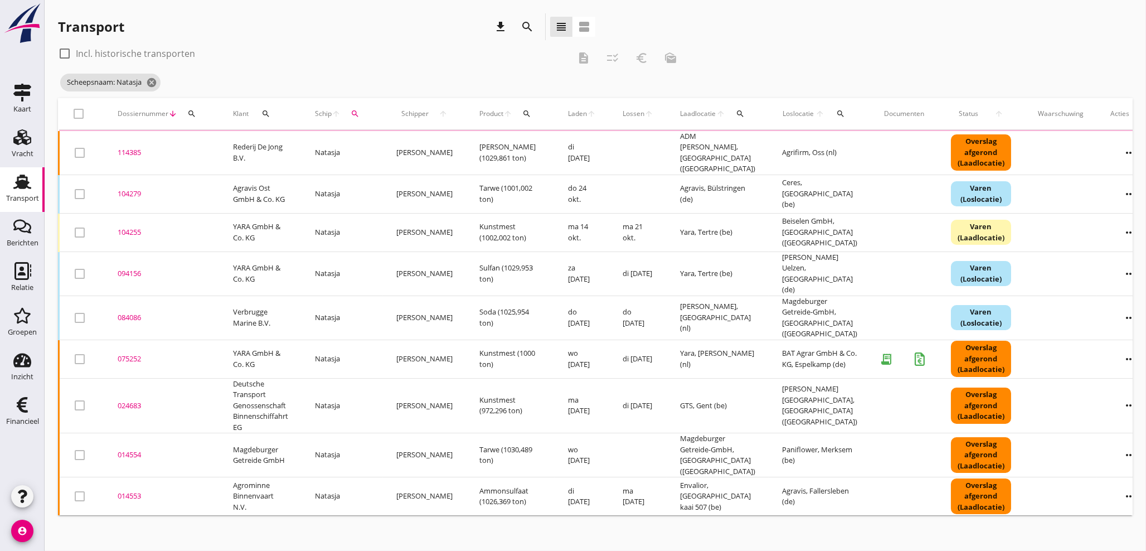
click at [187, 116] on icon "search" at bounding box center [191, 113] width 9 height 9
click at [154, 82] on icon "cancel" at bounding box center [151, 82] width 11 height 11
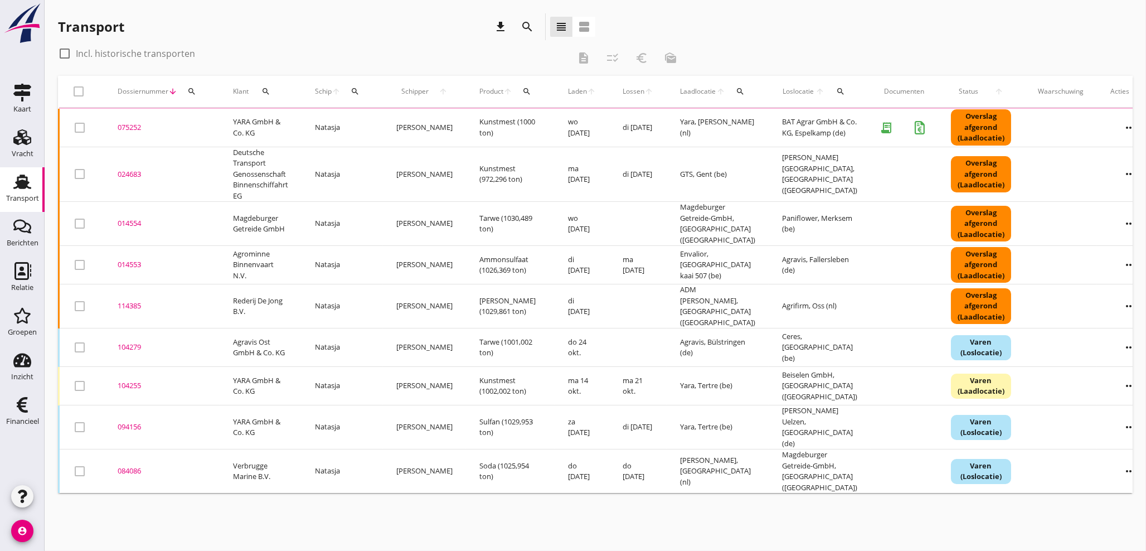
click at [197, 88] on div "search" at bounding box center [192, 91] width 20 height 9
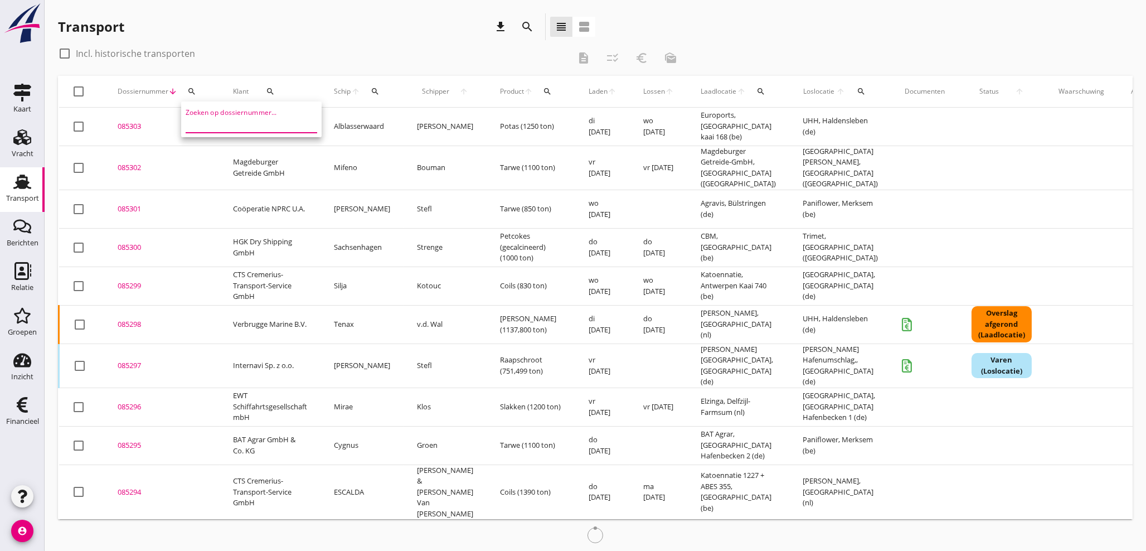
click at [200, 120] on input "Zoeken op dossiernummer..." at bounding box center [244, 124] width 116 height 18
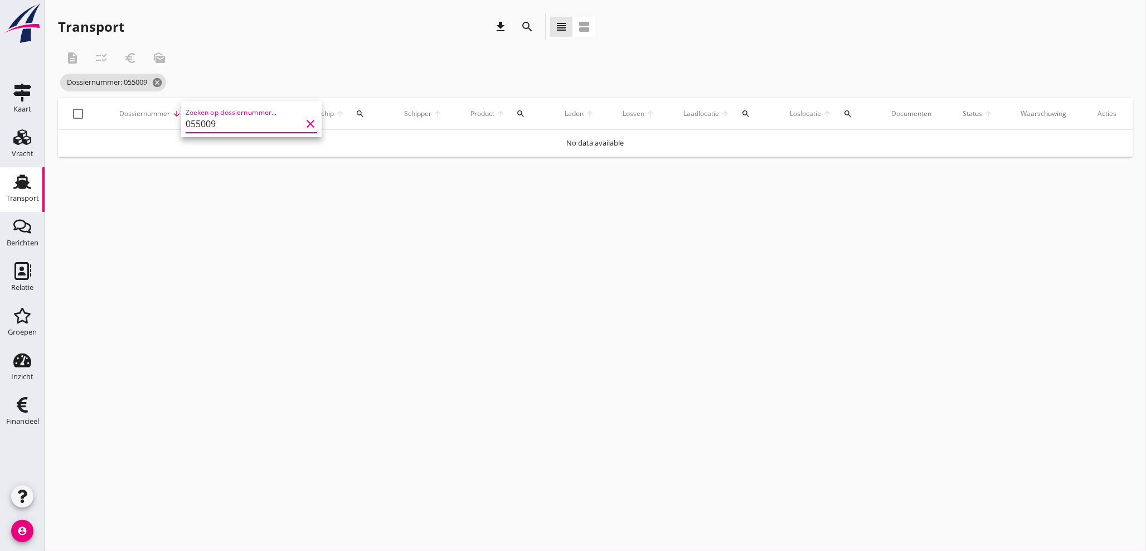
type input "055009"
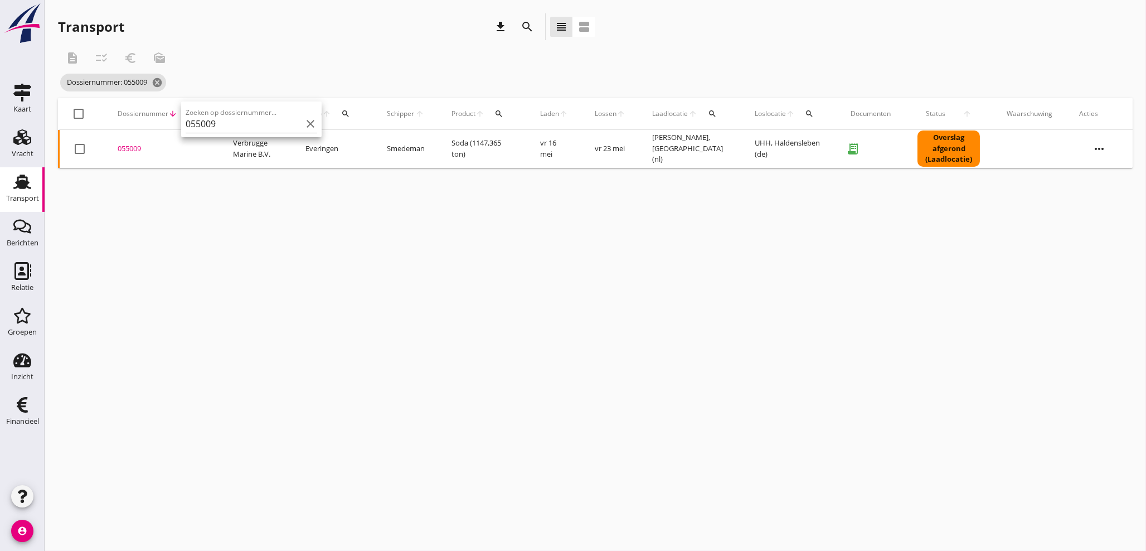
click at [141, 147] on div "055009" at bounding box center [162, 148] width 89 height 11
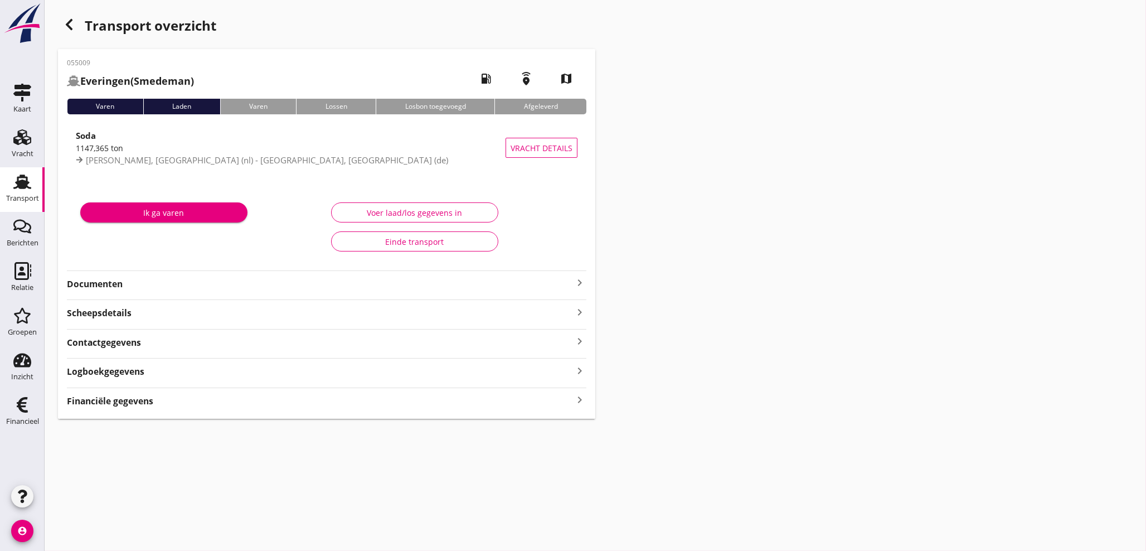
click at [583, 402] on icon "keyboard_arrow_right" at bounding box center [579, 399] width 13 height 15
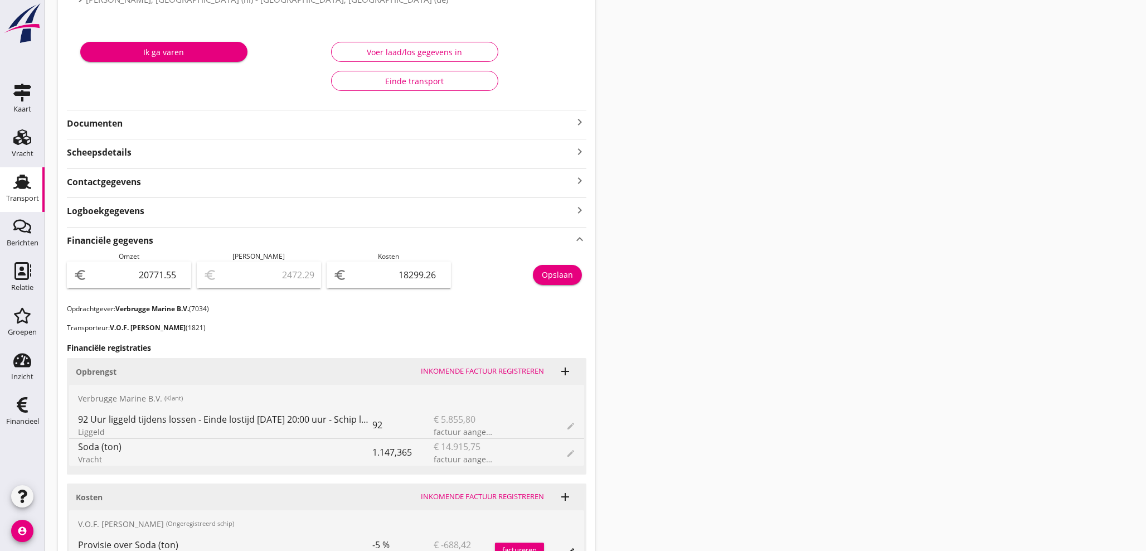
scroll to position [159, 0]
click at [576, 122] on icon "keyboard_arrow_right" at bounding box center [579, 122] width 13 height 13
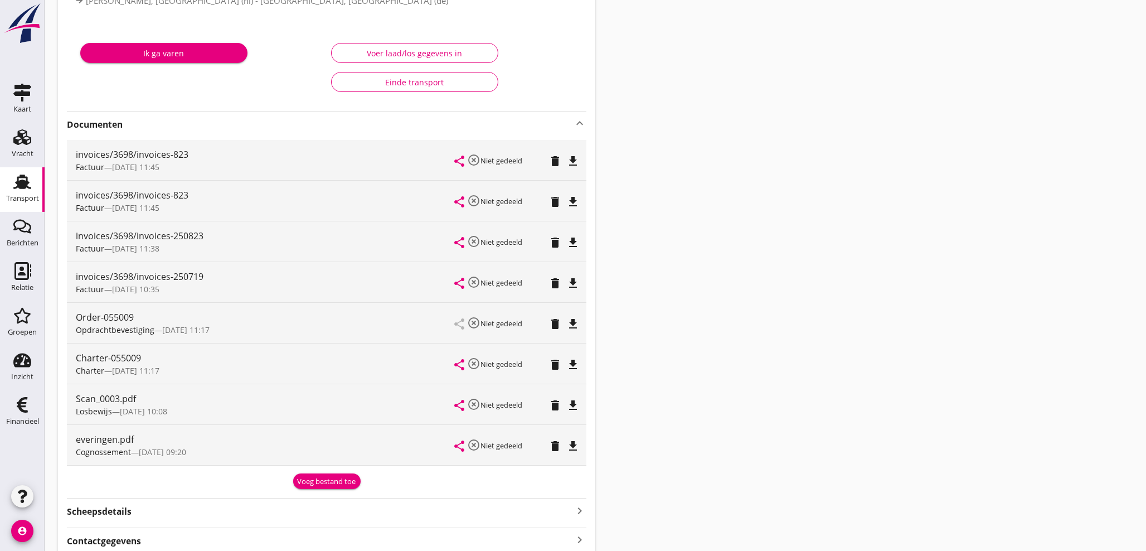
click at [571, 163] on icon "file_download" at bounding box center [572, 160] width 13 height 13
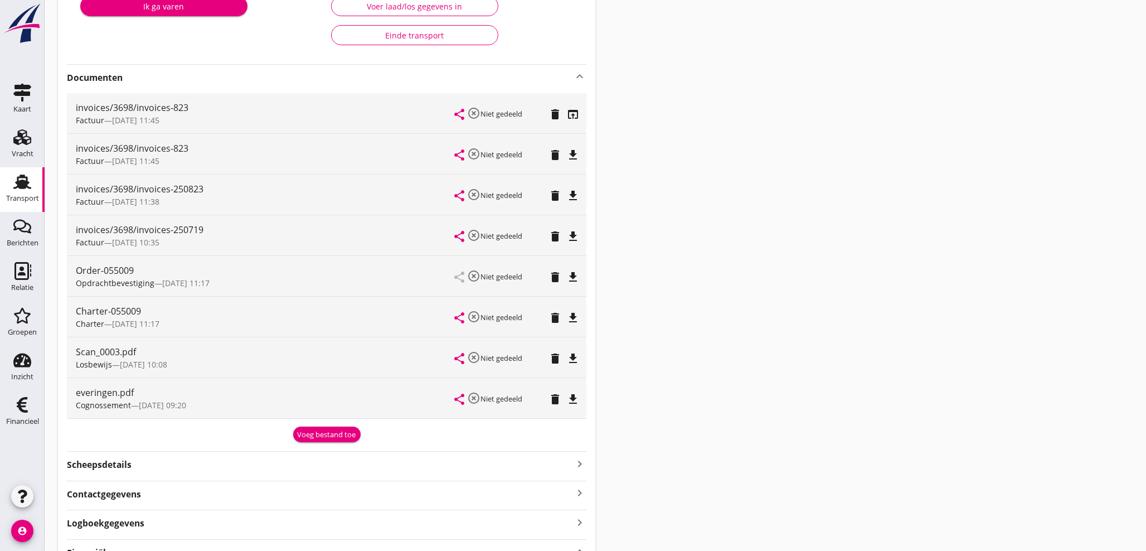
scroll to position [263, 0]
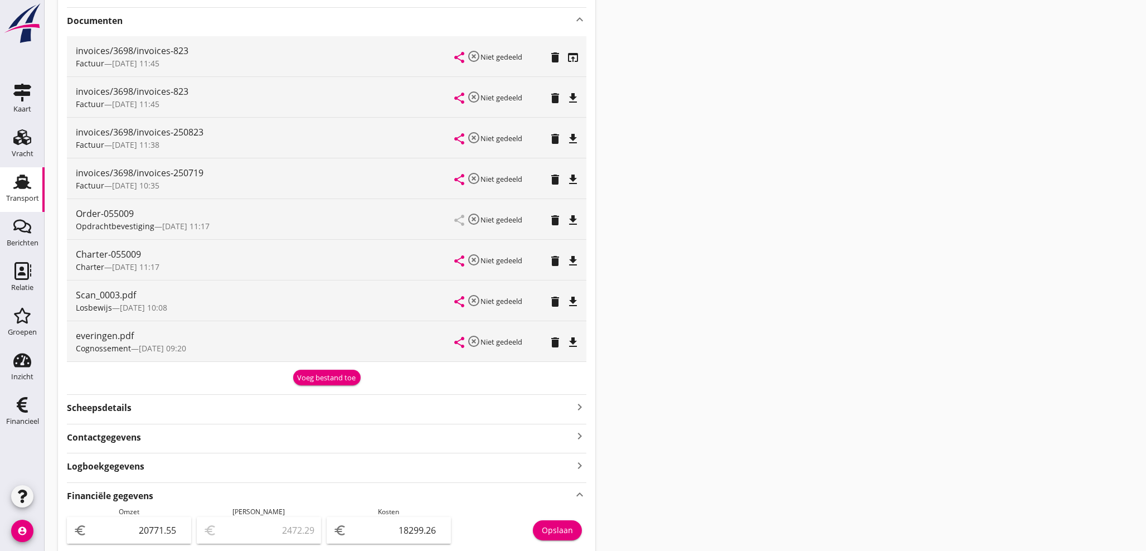
click at [16, 186] on use at bounding box center [22, 181] width 18 height 14
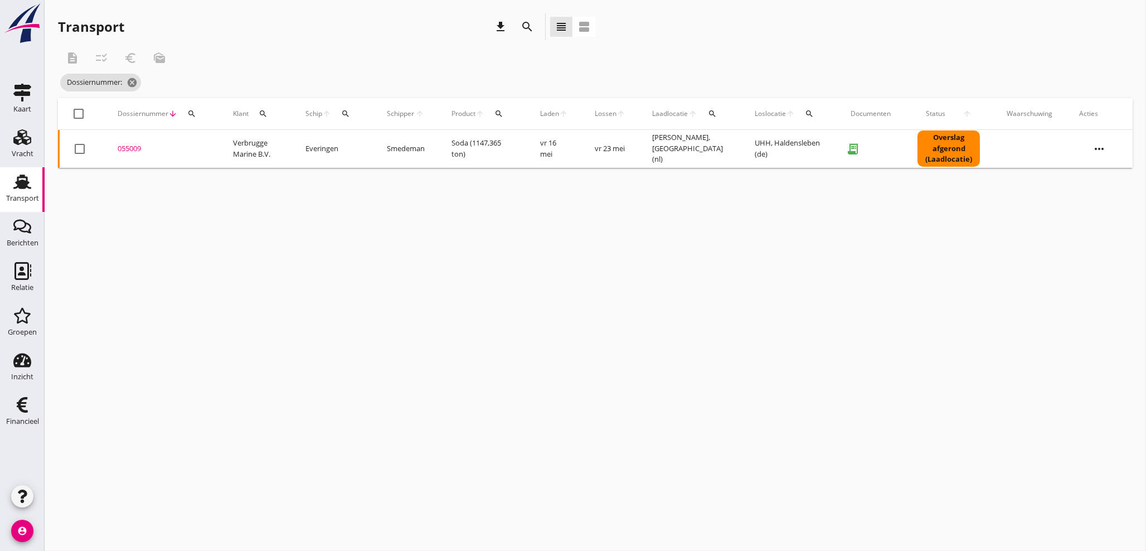
click at [13, 185] on icon "Transport" at bounding box center [22, 182] width 18 height 18
click at [22, 190] on icon "Transport" at bounding box center [22, 182] width 18 height 18
click at [159, 82] on icon "cancel" at bounding box center [157, 82] width 11 height 11
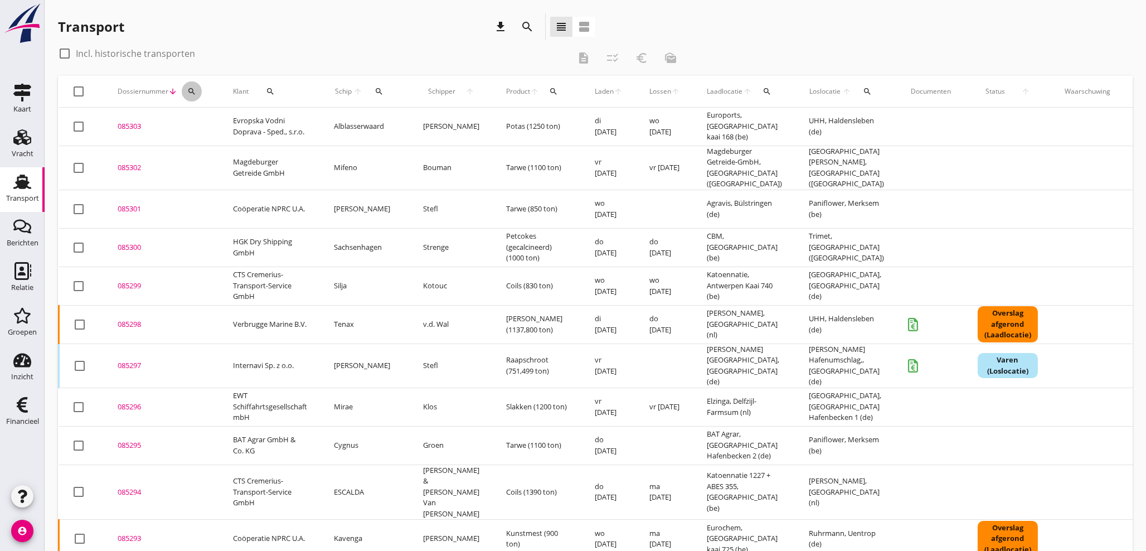
click at [191, 85] on button "search" at bounding box center [192, 91] width 20 height 20
click at [201, 129] on input "Zoeken op dossiernummer..." at bounding box center [244, 124] width 116 height 18
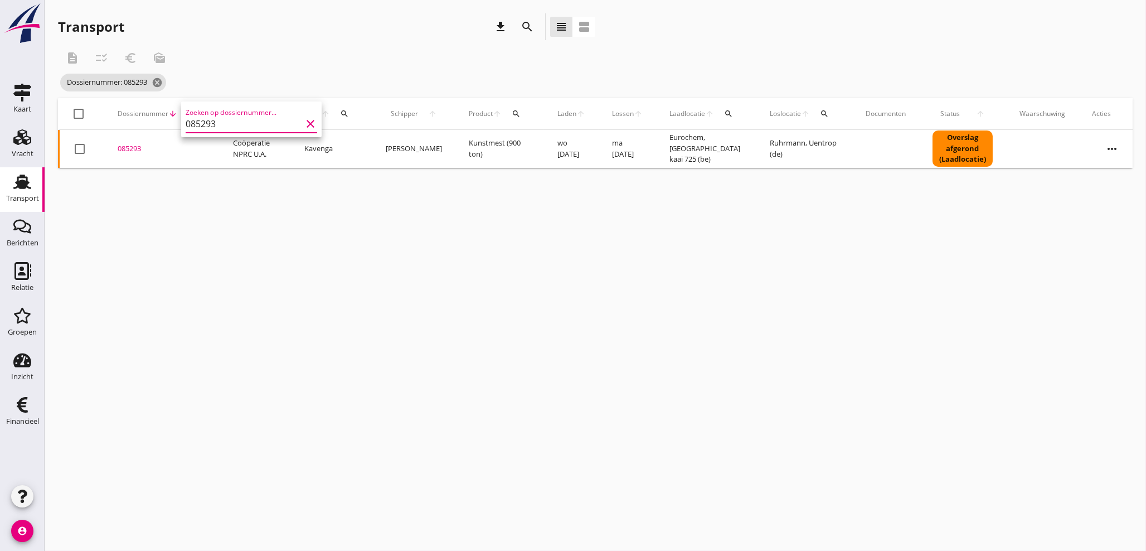
type input "085293"
click at [128, 149] on div "085293" at bounding box center [162, 148] width 89 height 11
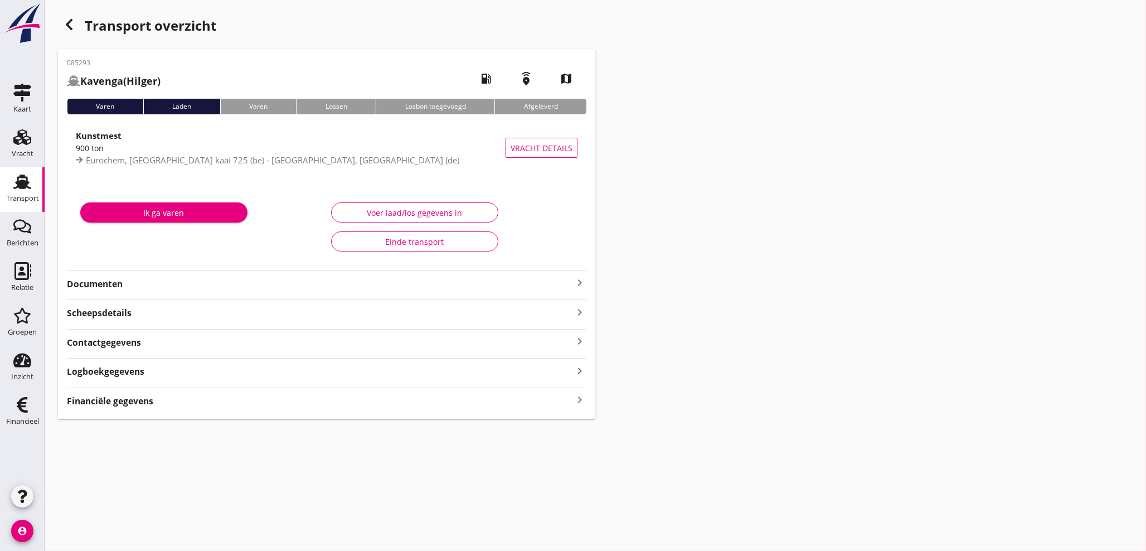
click at [579, 400] on icon "keyboard_arrow_right" at bounding box center [579, 399] width 13 height 15
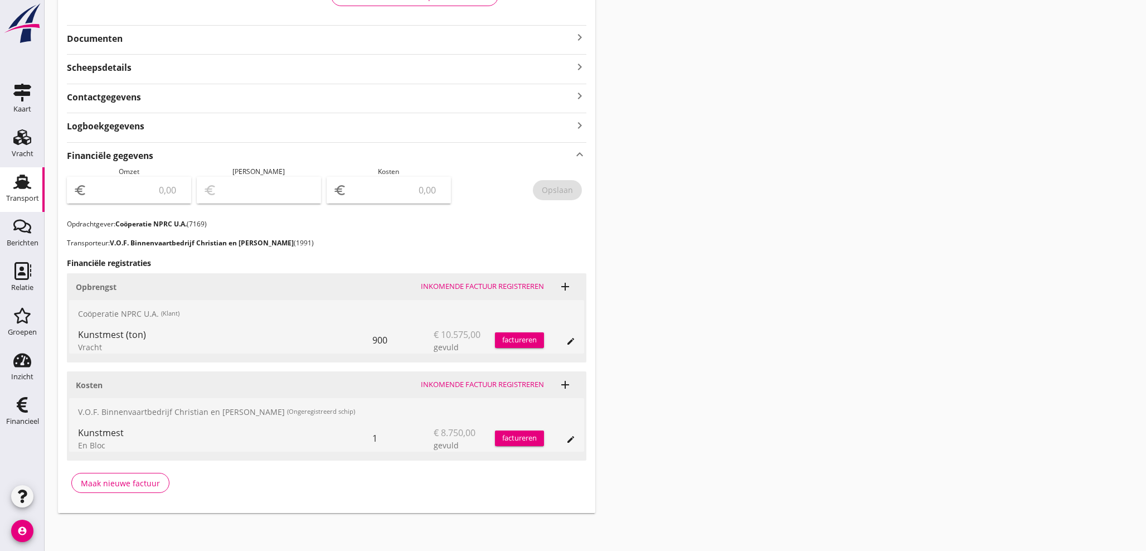
scroll to position [247, 0]
click at [519, 336] on div "factureren" at bounding box center [519, 338] width 49 height 11
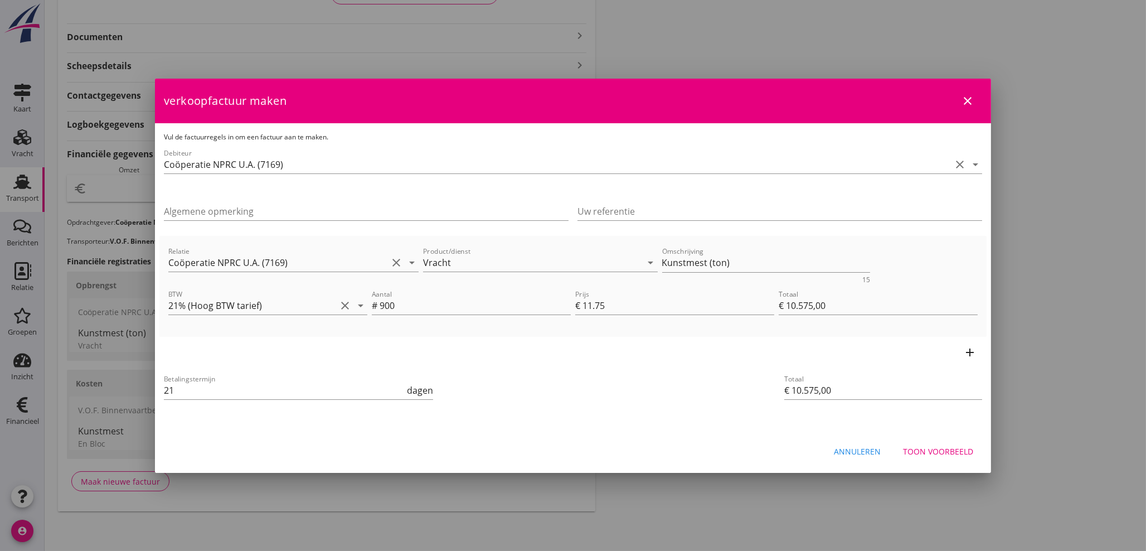
click at [970, 99] on icon "close" at bounding box center [967, 100] width 13 height 13
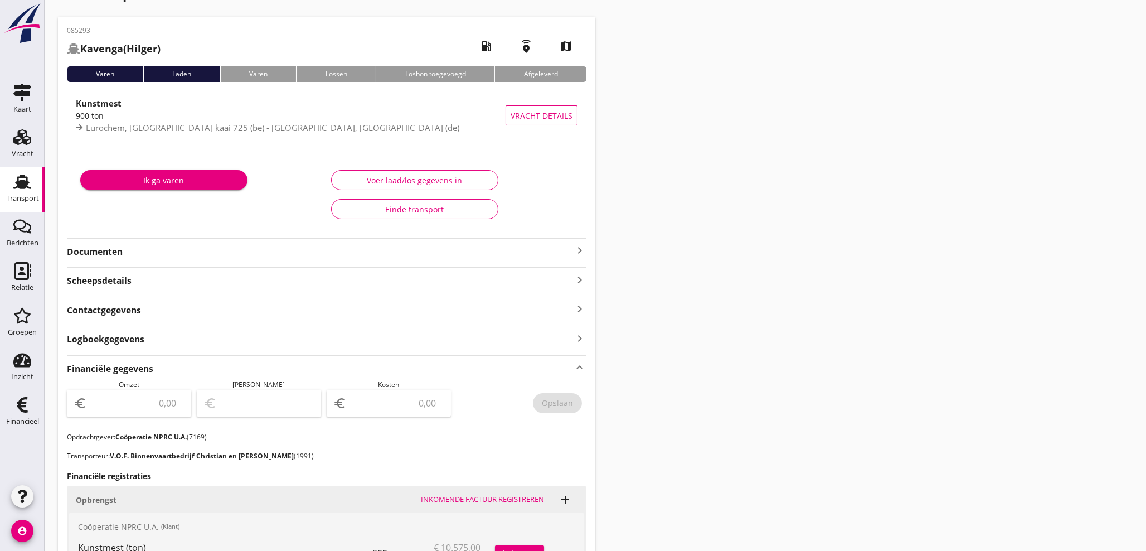
scroll to position [20, 0]
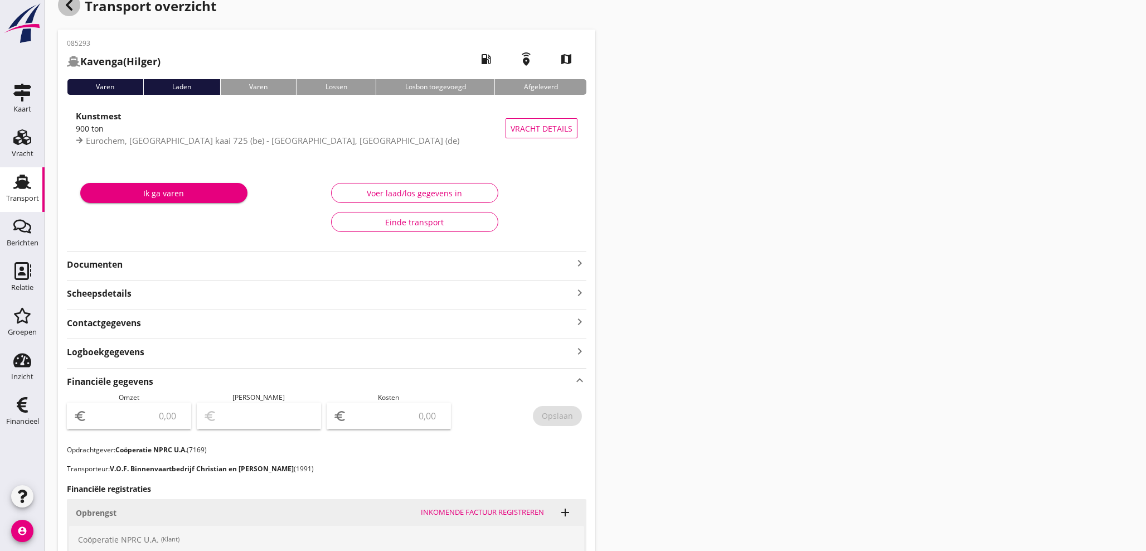
click at [72, 8] on icon "button" at bounding box center [68, 4] width 13 height 13
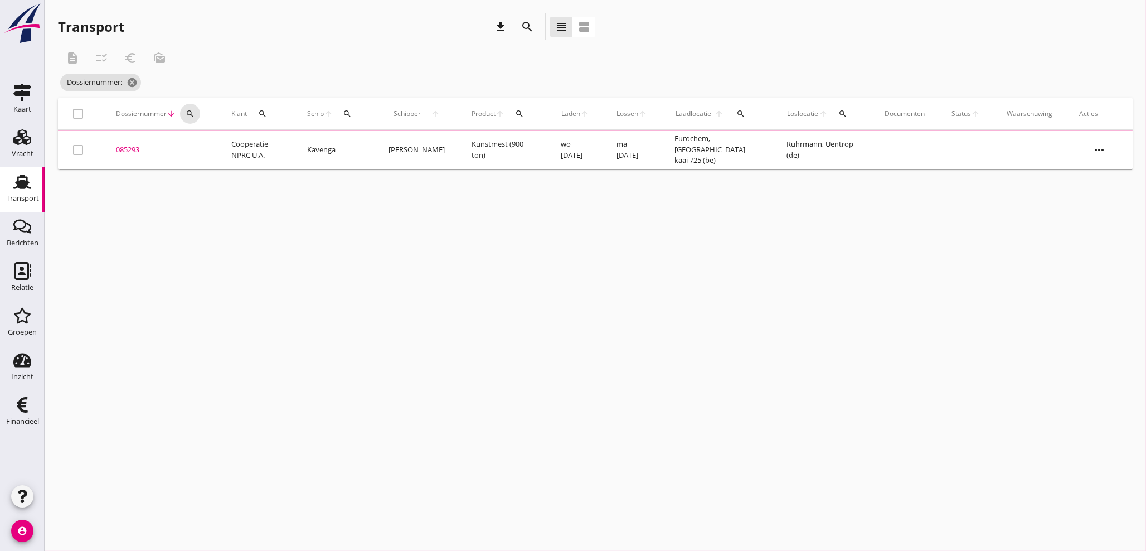
click at [189, 109] on icon "search" at bounding box center [190, 113] width 9 height 9
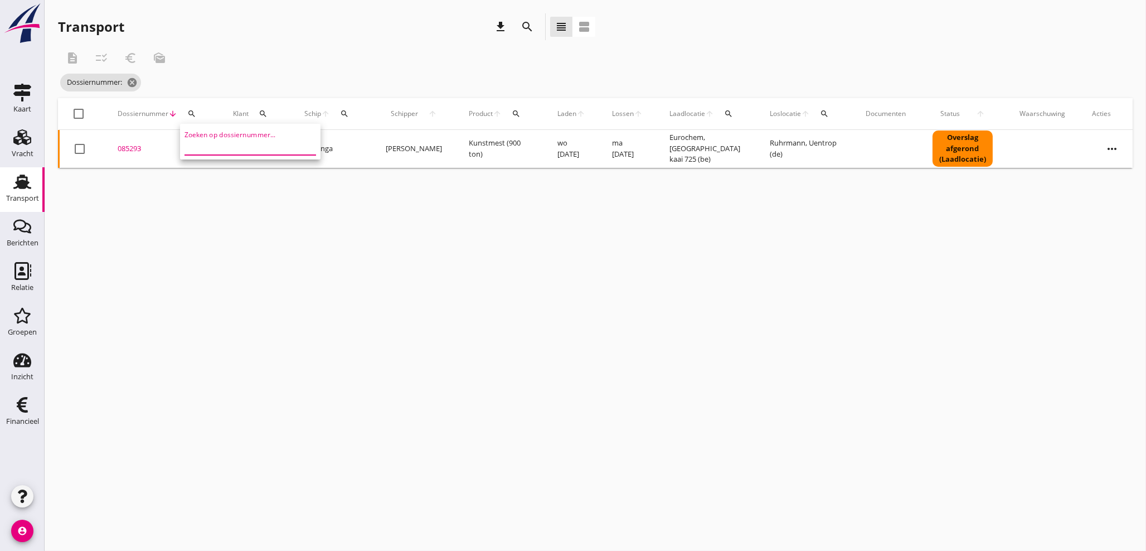
click at [203, 140] on input "Zoeken op dossiernummer..." at bounding box center [242, 146] width 116 height 18
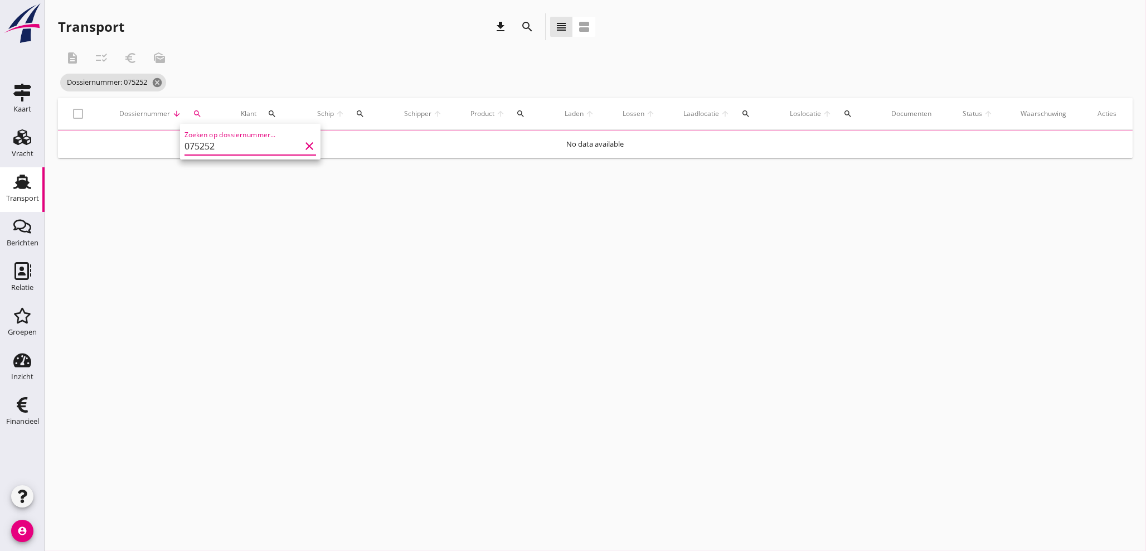
type input "075252"
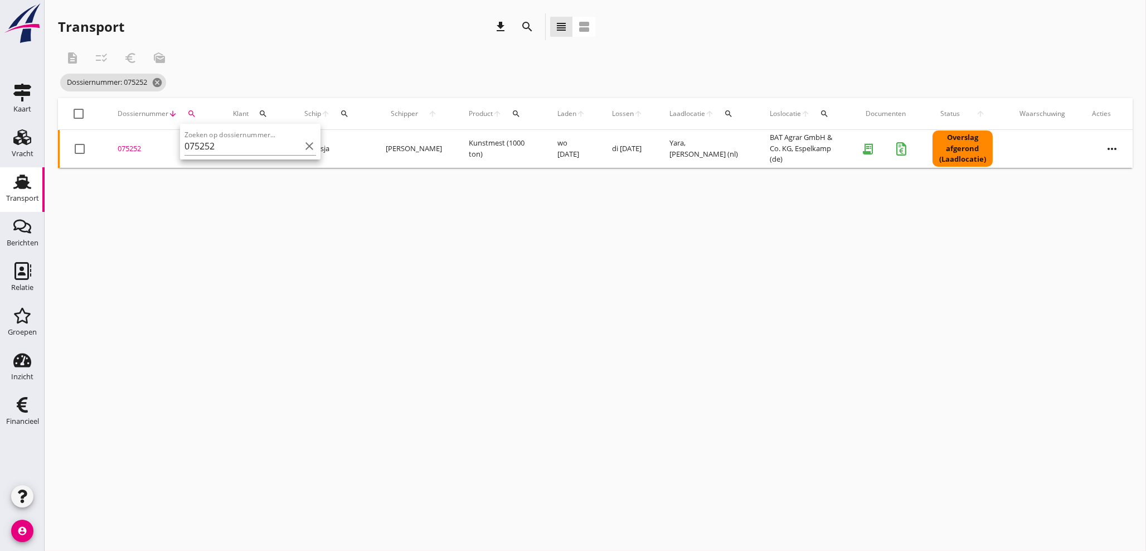
click at [125, 147] on div "075252" at bounding box center [162, 148] width 89 height 11
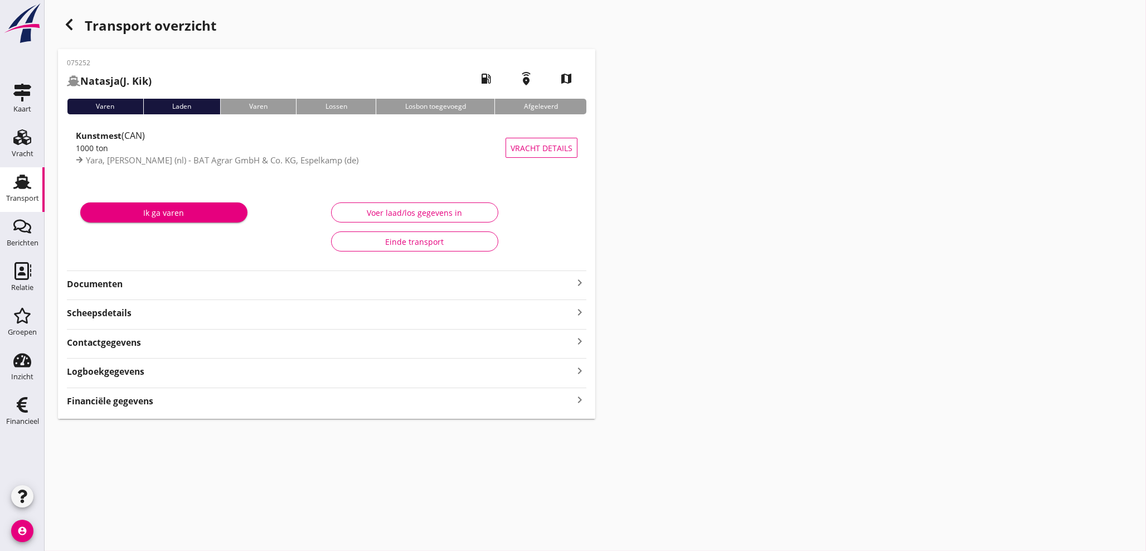
click at [582, 399] on icon "keyboard_arrow_right" at bounding box center [579, 399] width 13 height 15
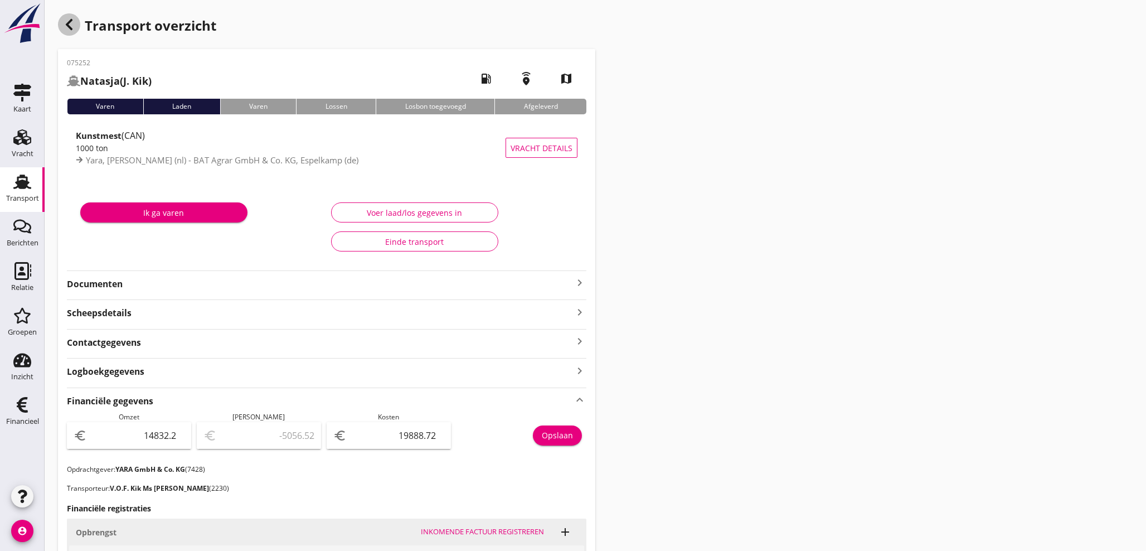
click at [75, 26] on icon "button" at bounding box center [68, 24] width 13 height 13
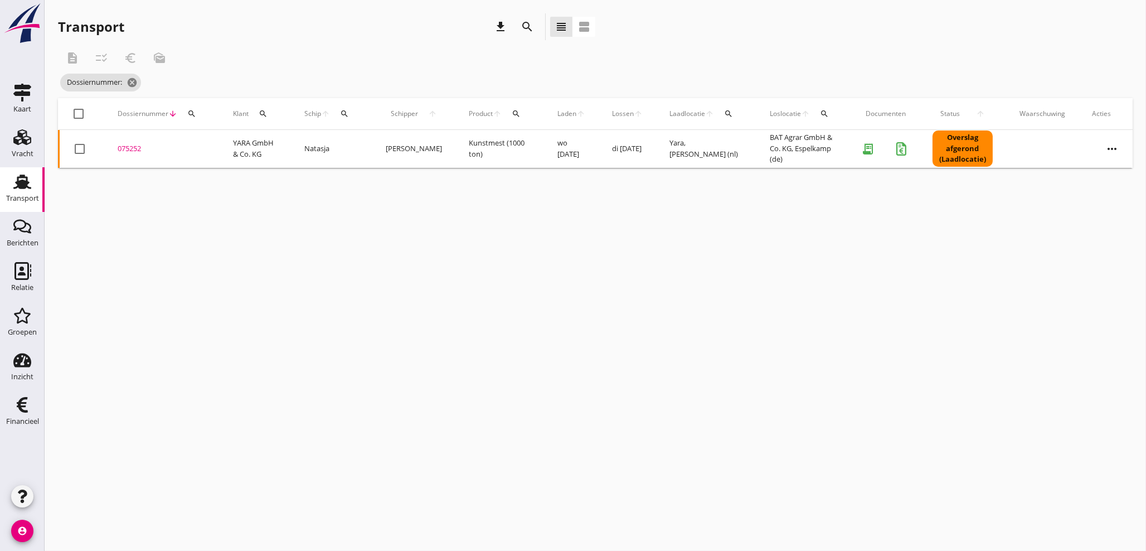
click at [190, 110] on icon "search" at bounding box center [191, 113] width 9 height 9
drag, startPoint x: 195, startPoint y: 139, endPoint x: 177, endPoint y: 125, distance: 22.6
click at [193, 138] on input "Zoeken op dossiernummer..." at bounding box center [244, 146] width 116 height 18
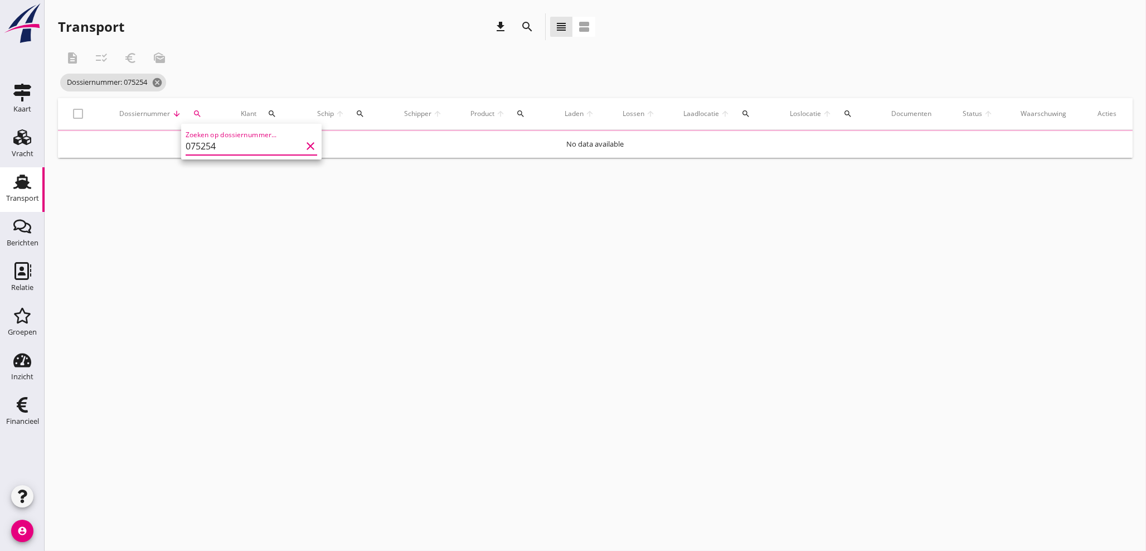
type input "075254"
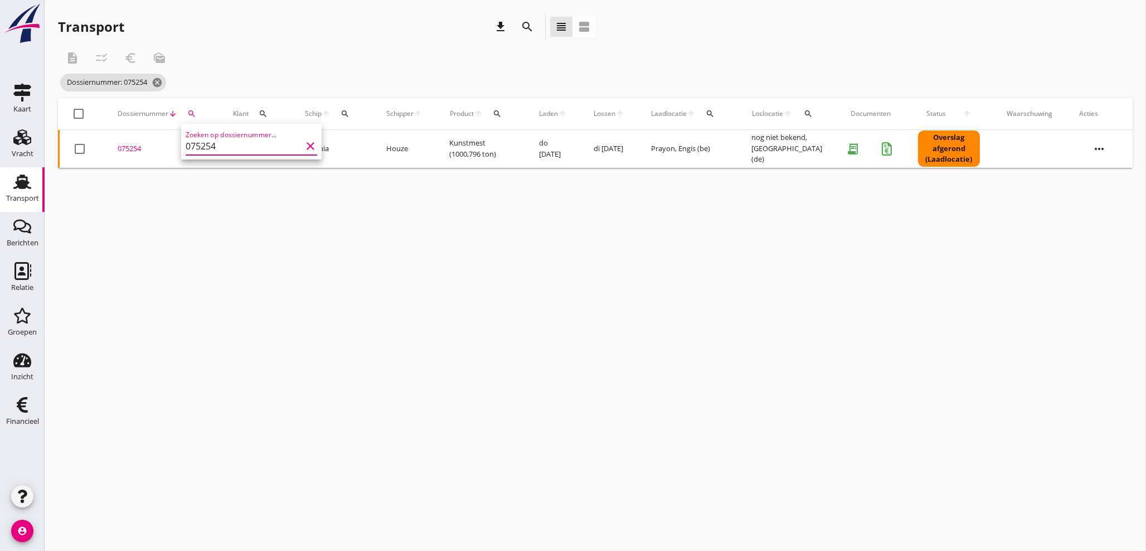
drag, startPoint x: 129, startPoint y: 145, endPoint x: 174, endPoint y: 183, distance: 59.4
click at [129, 145] on div "075254" at bounding box center [162, 148] width 89 height 11
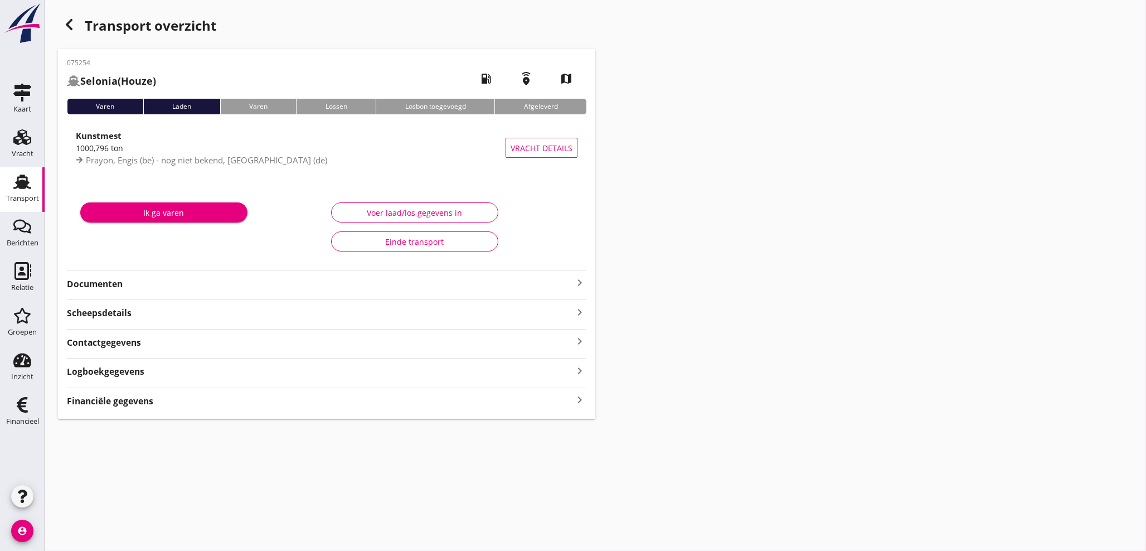
click at [580, 401] on icon "keyboard_arrow_right" at bounding box center [579, 399] width 13 height 15
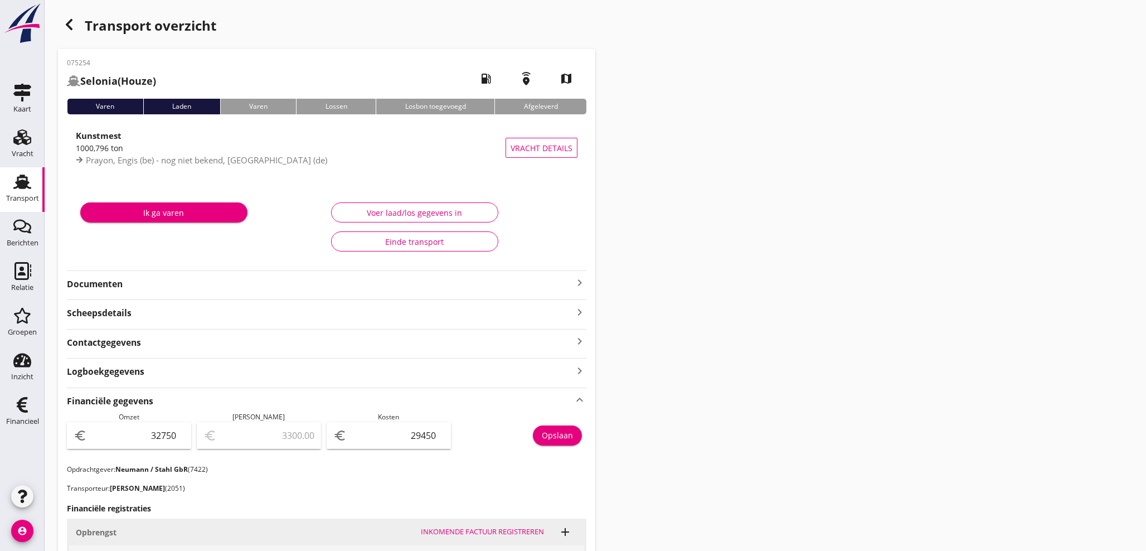
click at [18, 529] on icon "account_circle" at bounding box center [22, 530] width 22 height 22
click at [54, 528] on icon "logout" at bounding box center [48, 526] width 22 height 22
